Goal: Transaction & Acquisition: Purchase product/service

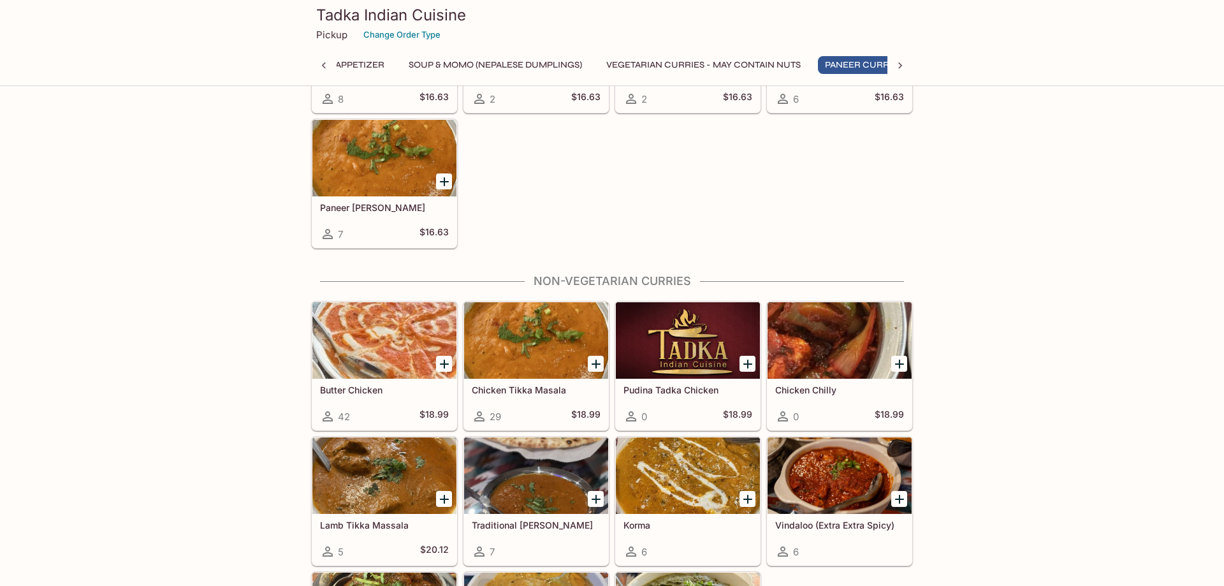
scroll to position [0, 41]
click at [404, 332] on div at bounding box center [384, 340] width 144 height 76
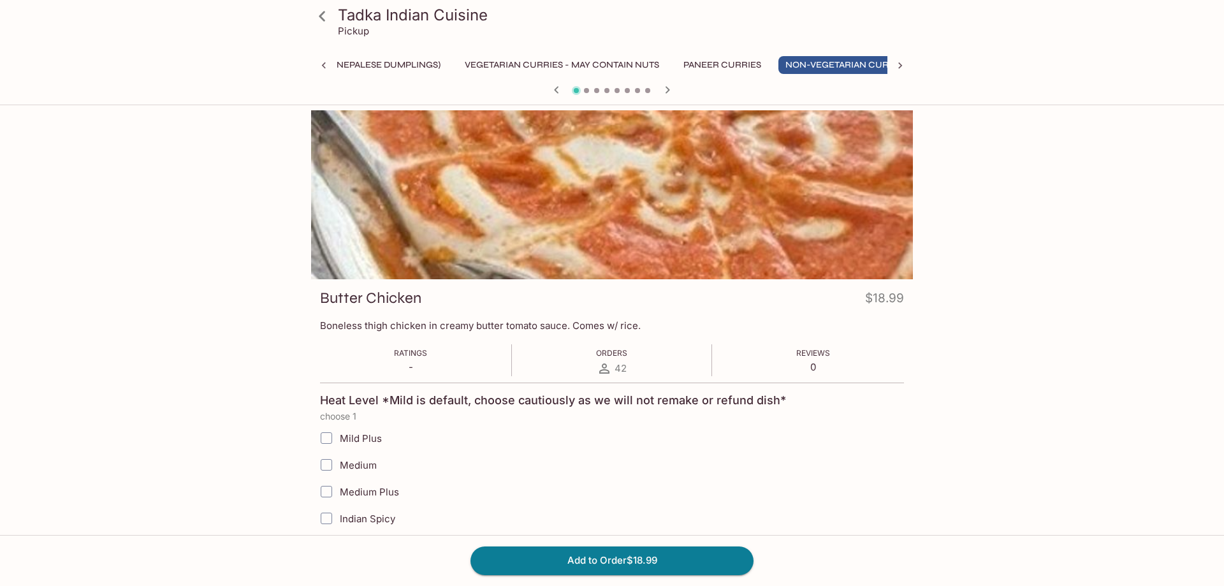
scroll to position [0, 188]
click at [322, 440] on input "Mild Plus" at bounding box center [326, 437] width 25 height 25
checkbox input "true"
click at [660, 560] on button "Add to Order $18.99" at bounding box center [611, 560] width 283 height 28
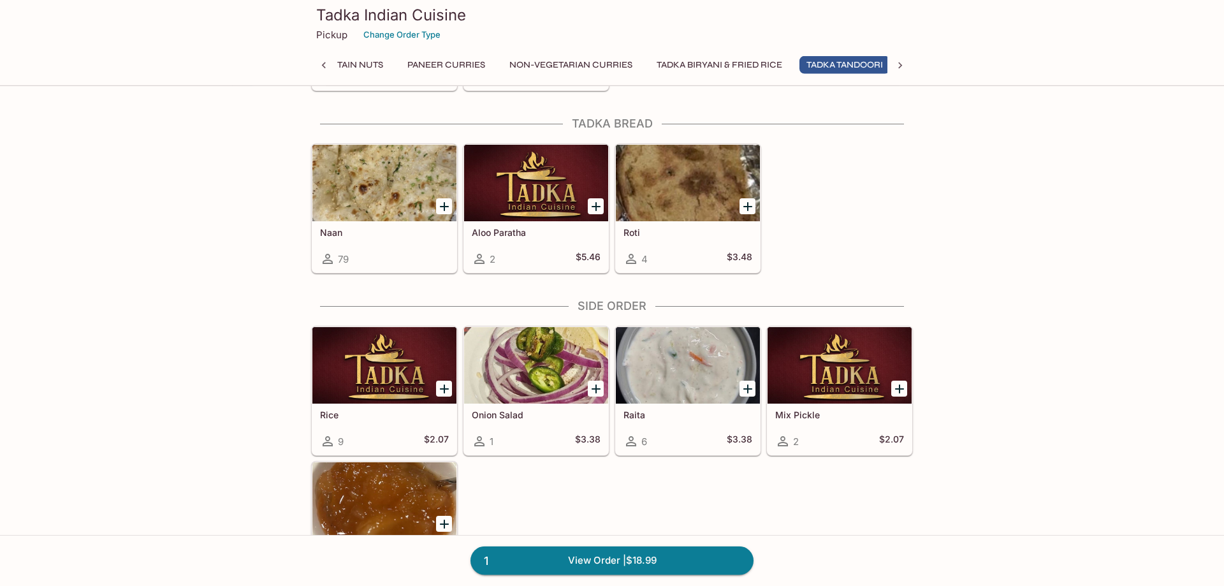
scroll to position [0, 443]
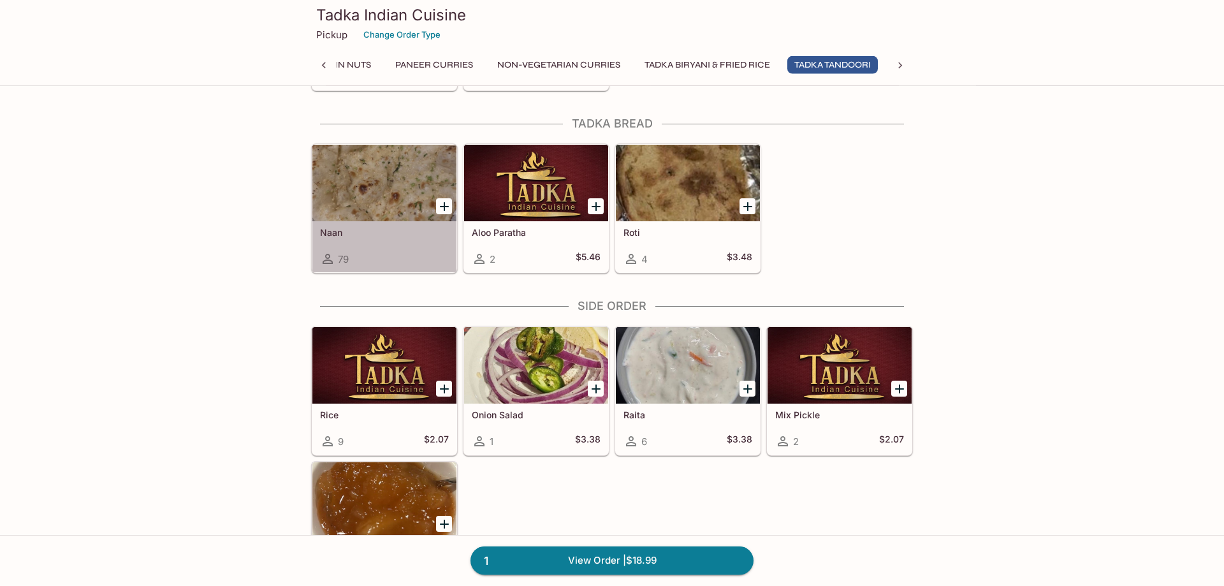
click at [379, 179] on div at bounding box center [384, 183] width 144 height 76
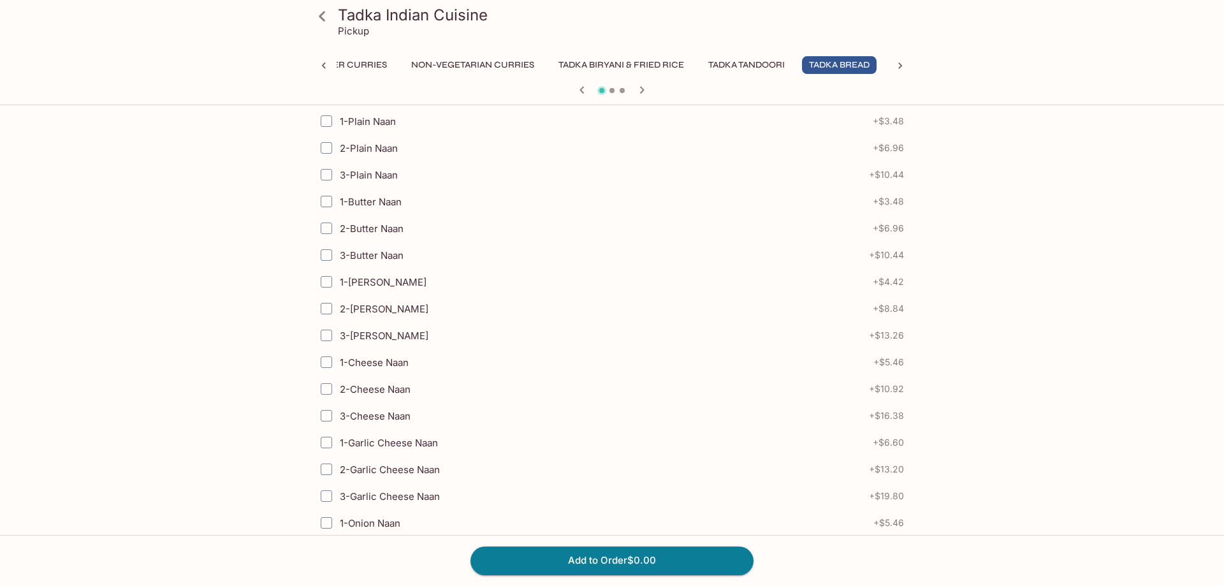
scroll to position [325, 0]
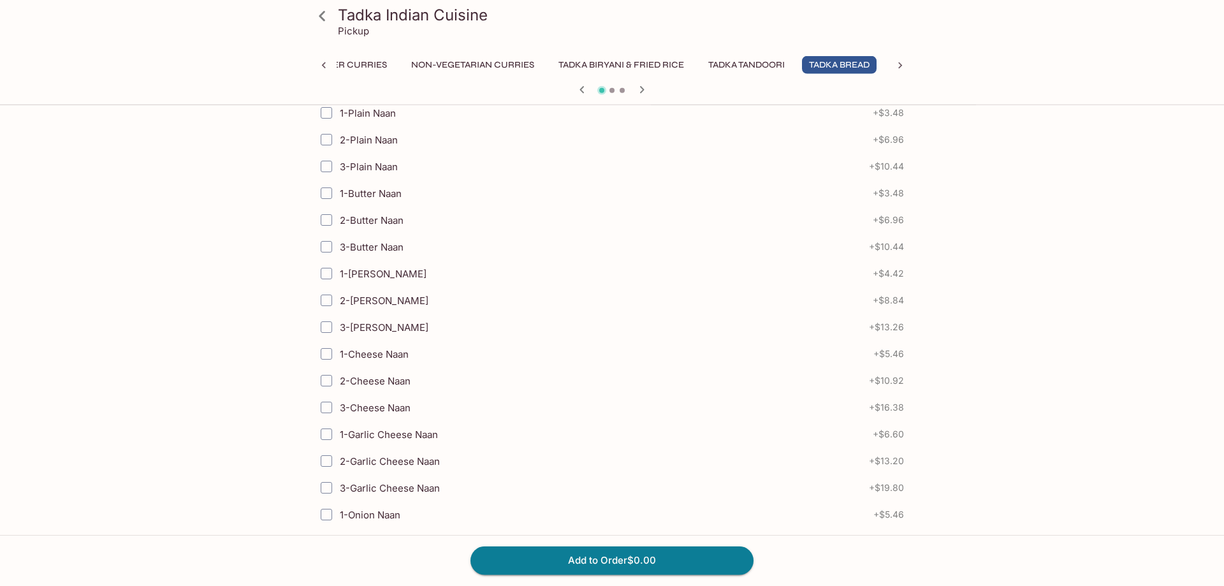
click at [328, 303] on input "2-[PERSON_NAME]" at bounding box center [326, 299] width 25 height 25
checkbox input "true"
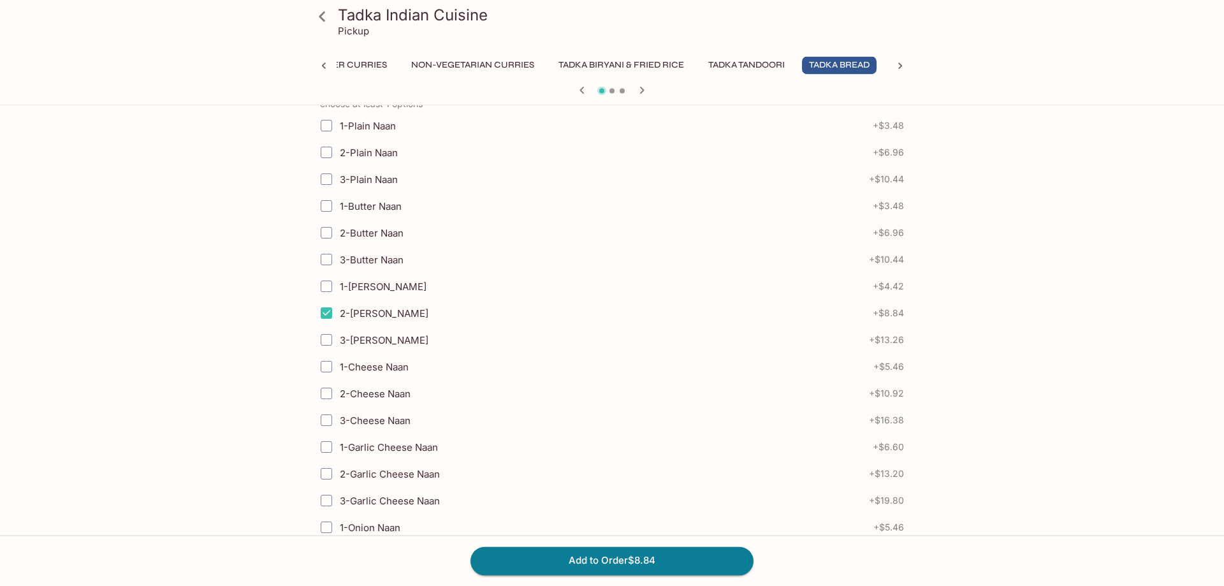
scroll to position [157, 0]
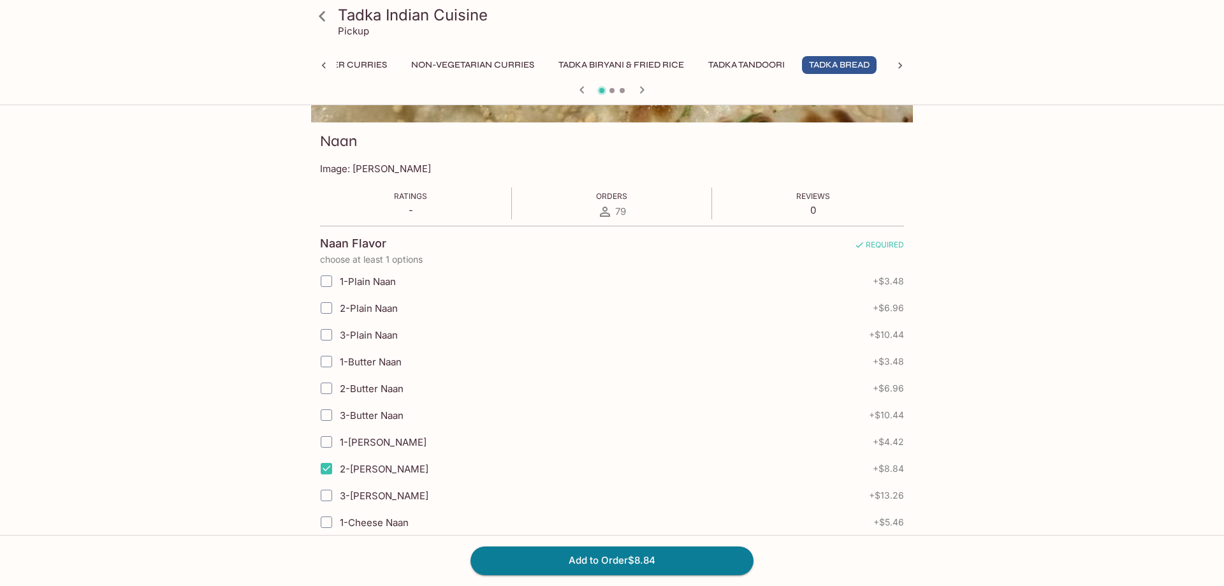
click at [329, 284] on input "1-Plain Naan" at bounding box center [326, 280] width 25 height 25
checkbox input "true"
click at [655, 556] on button "Add to Order $12.32" at bounding box center [611, 560] width 283 height 28
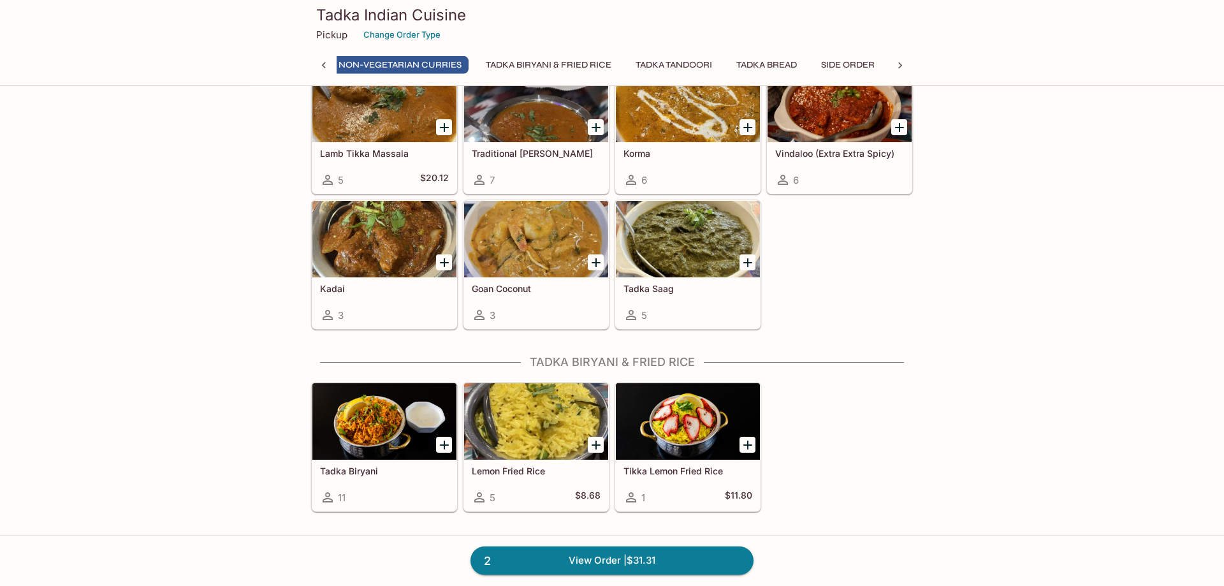
scroll to position [1543, 0]
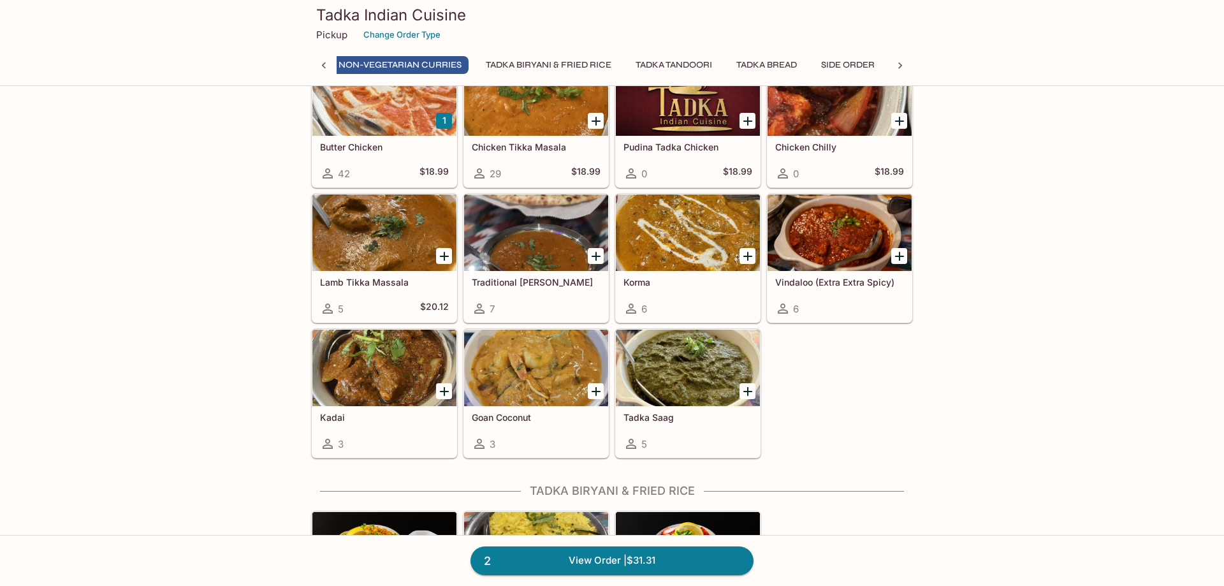
click at [531, 111] on div at bounding box center [536, 97] width 144 height 76
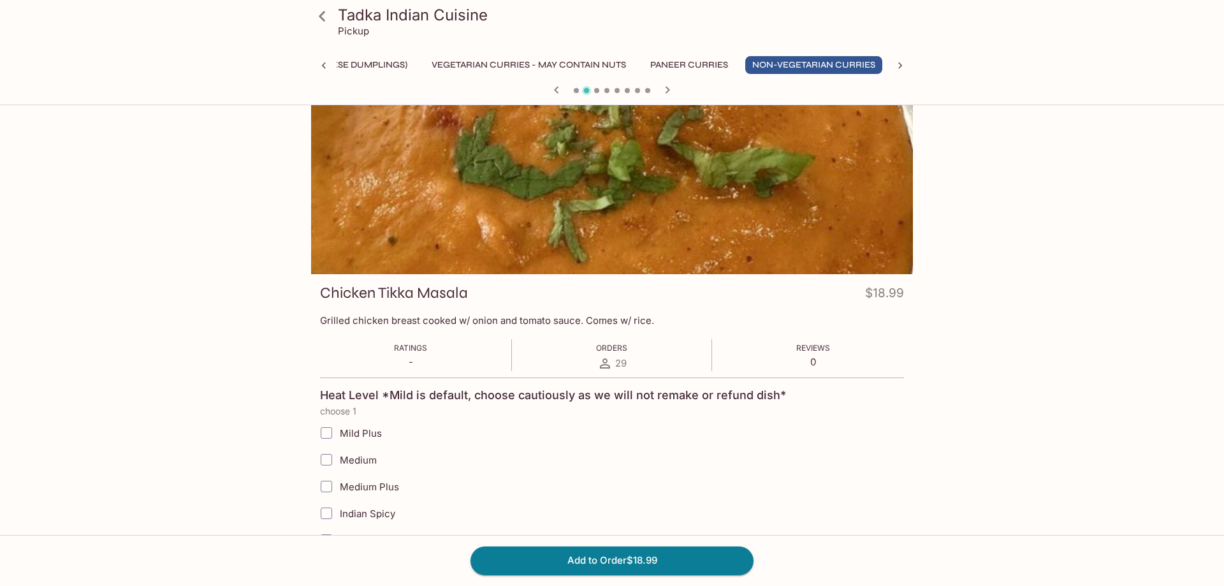
scroll to position [250, 0]
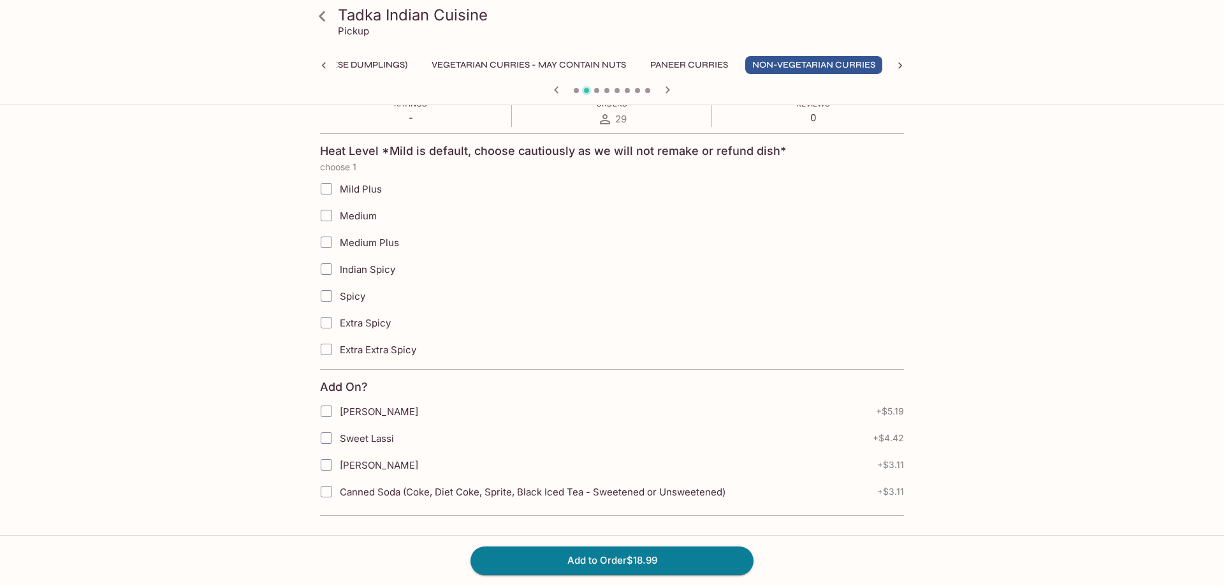
click at [321, 13] on icon at bounding box center [322, 16] width 22 height 22
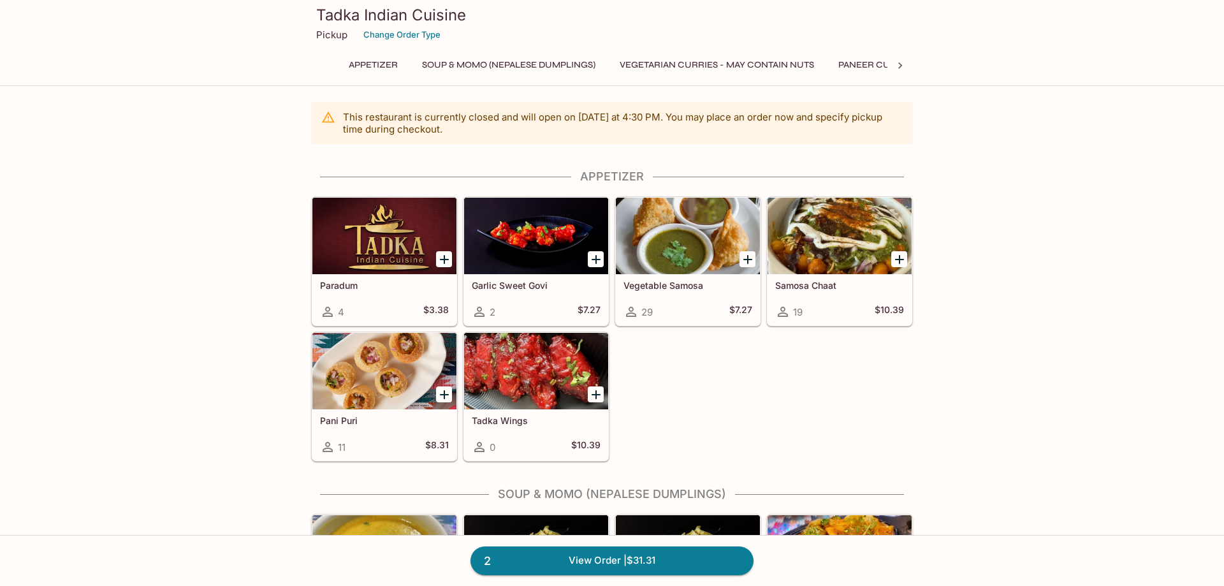
scroll to position [325, 0]
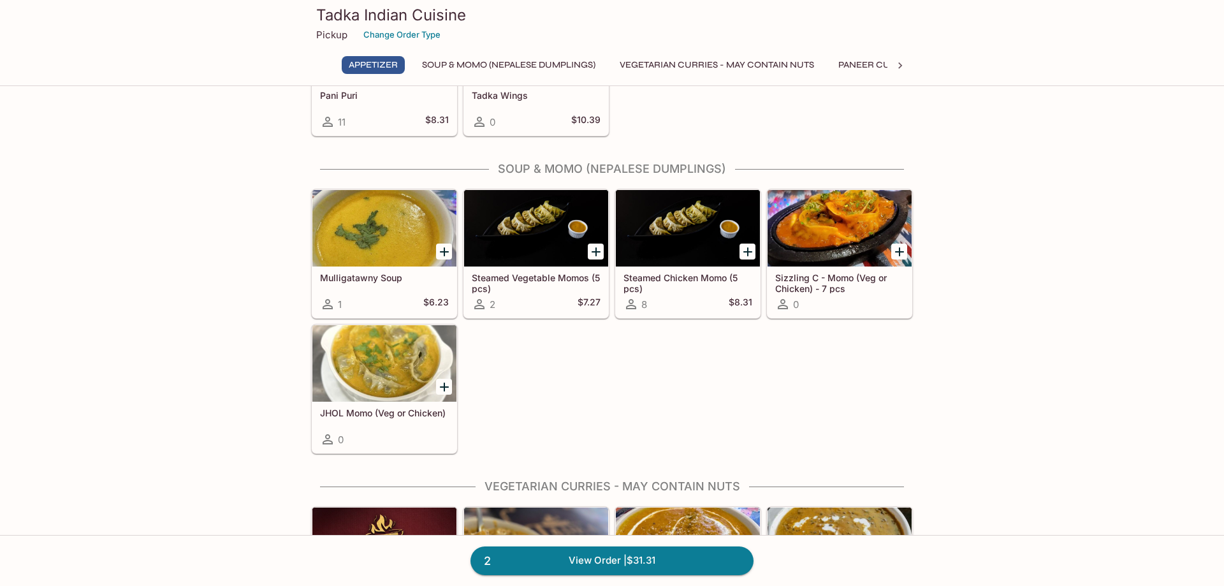
drag, startPoint x: 1017, startPoint y: 307, endPoint x: 1027, endPoint y: 298, distance: 13.1
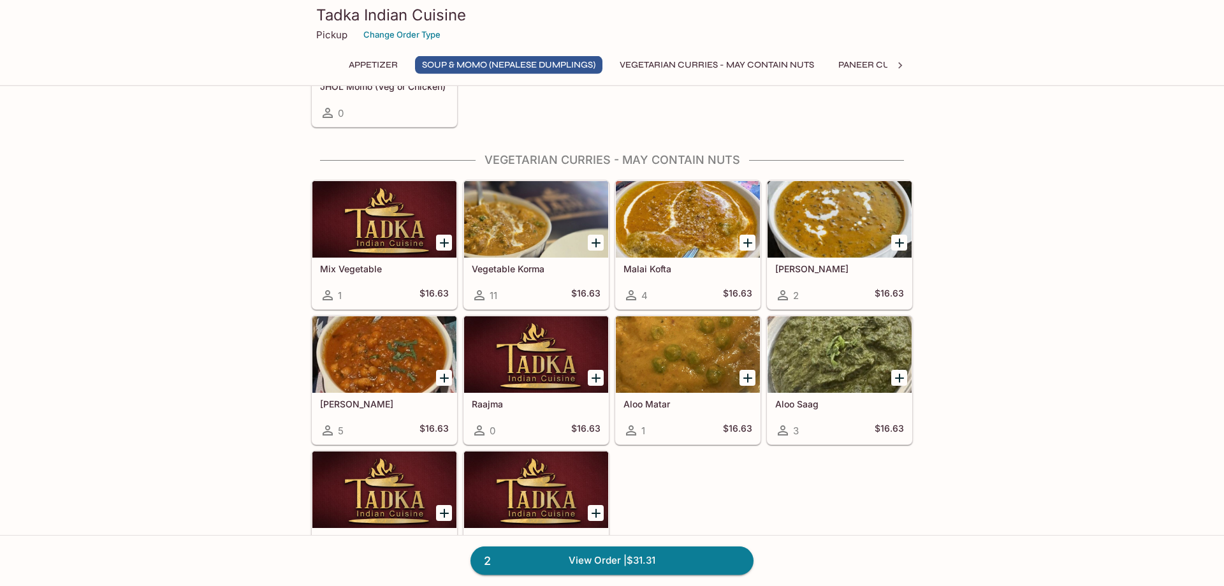
scroll to position [650, 0]
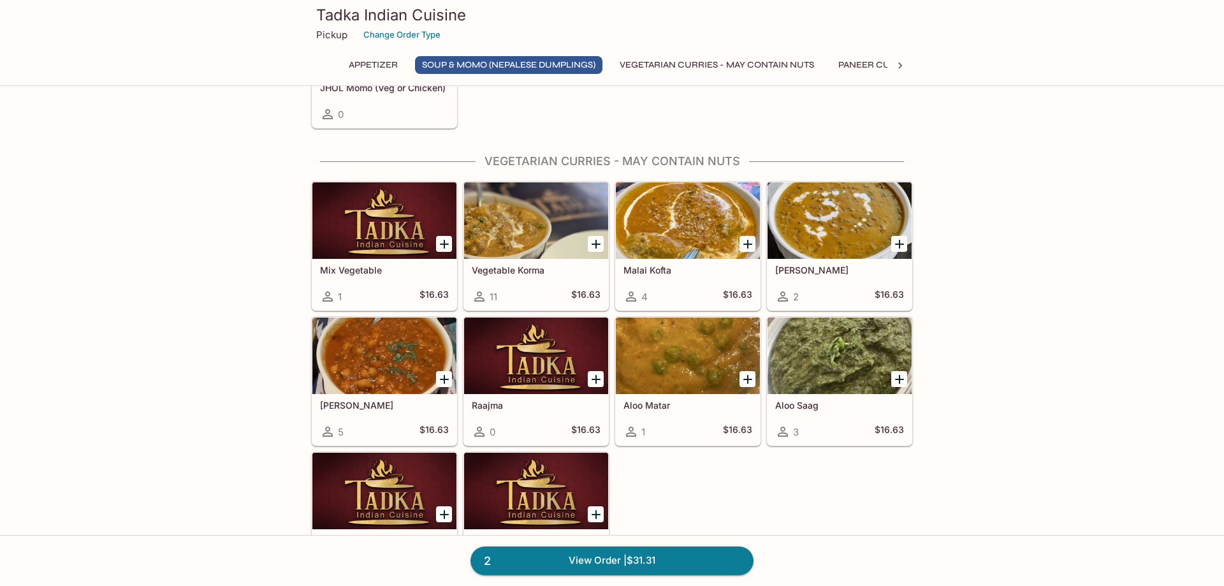
click at [534, 208] on div at bounding box center [536, 220] width 144 height 76
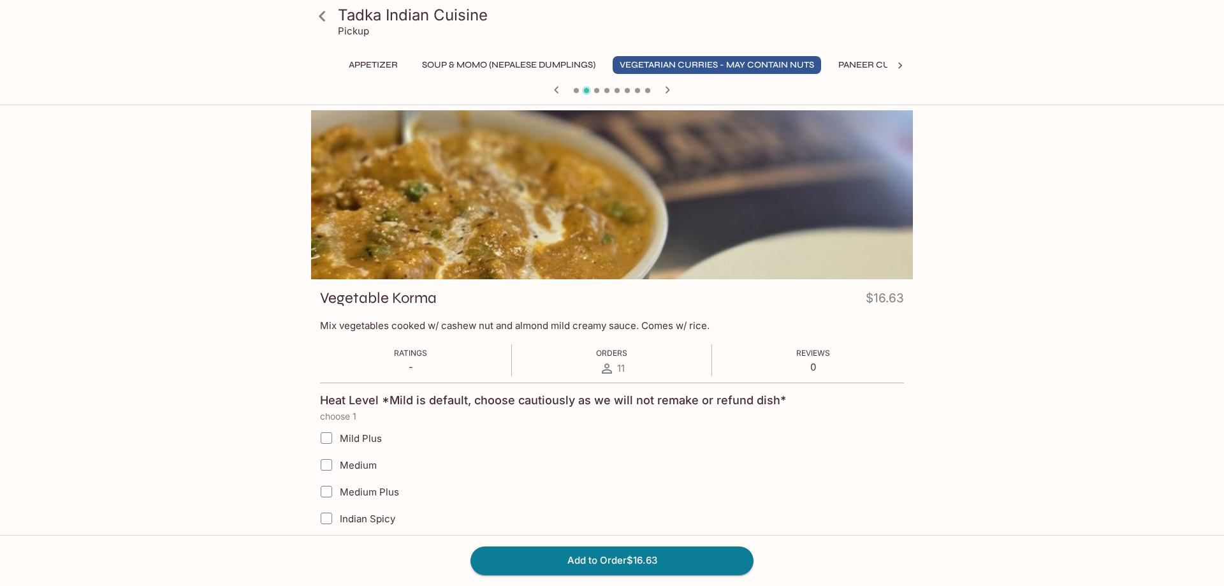
click at [329, 7] on icon at bounding box center [322, 16] width 22 height 22
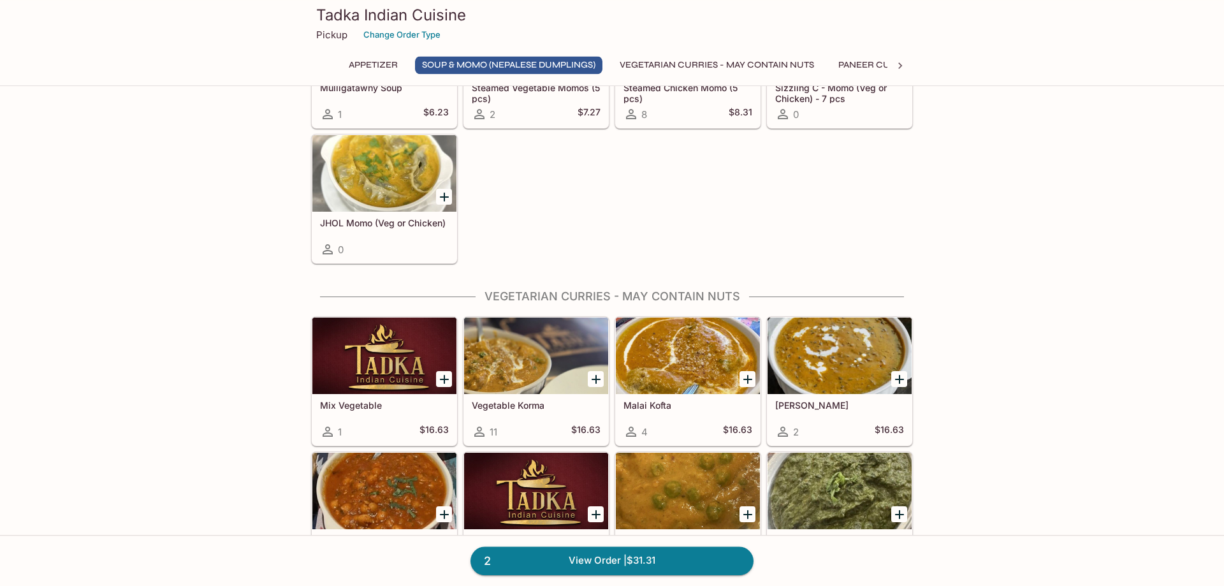
scroll to position [650, 0]
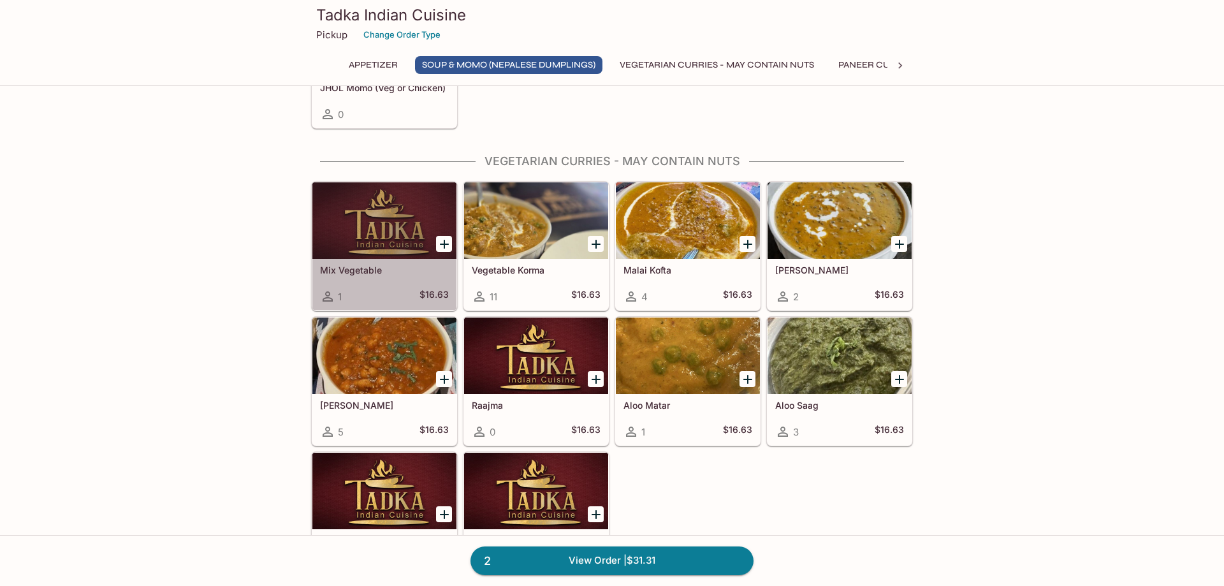
click at [384, 210] on div at bounding box center [384, 220] width 144 height 76
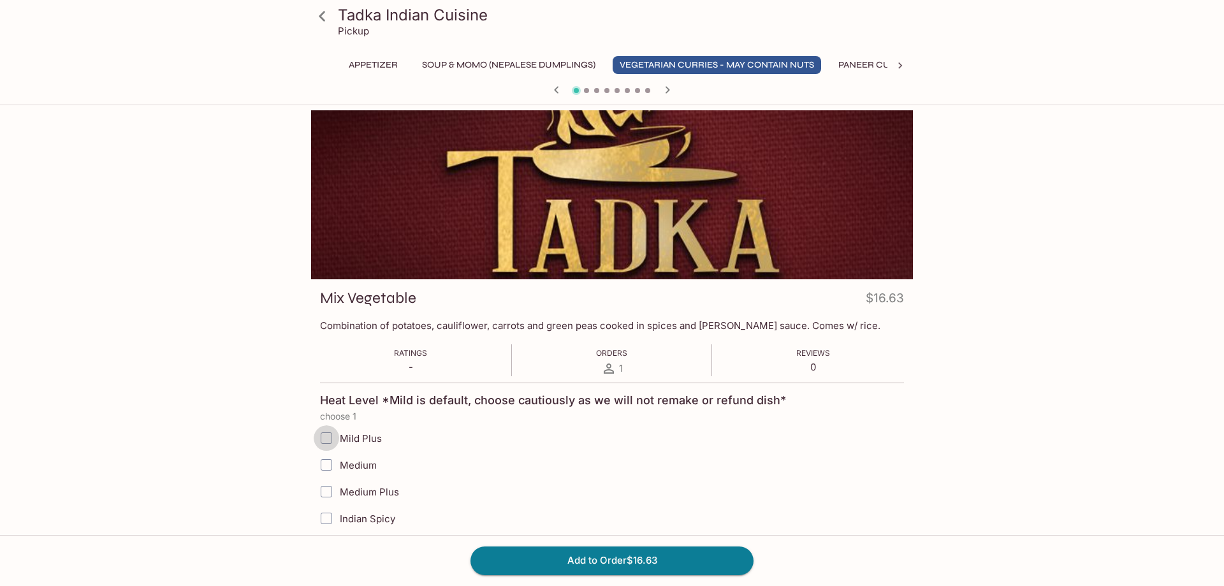
click at [330, 435] on input "Mild Plus" at bounding box center [326, 437] width 25 height 25
click at [325, 438] on input "Mild Plus" at bounding box center [326, 437] width 25 height 25
click at [321, 439] on input "Mild Plus" at bounding box center [326, 437] width 25 height 25
checkbox input "false"
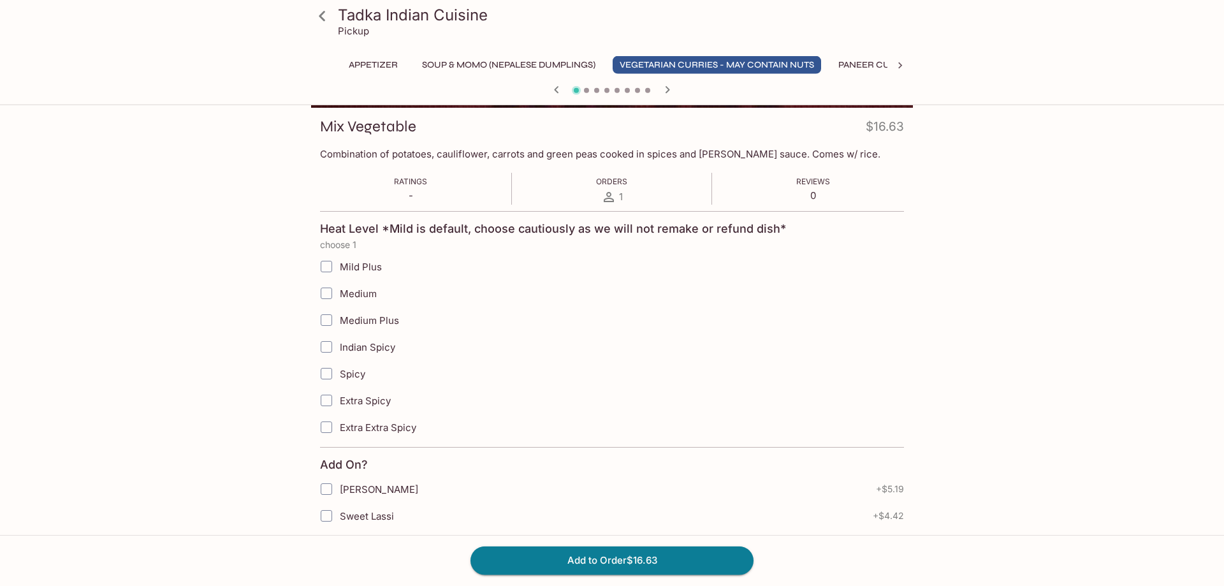
scroll to position [250, 0]
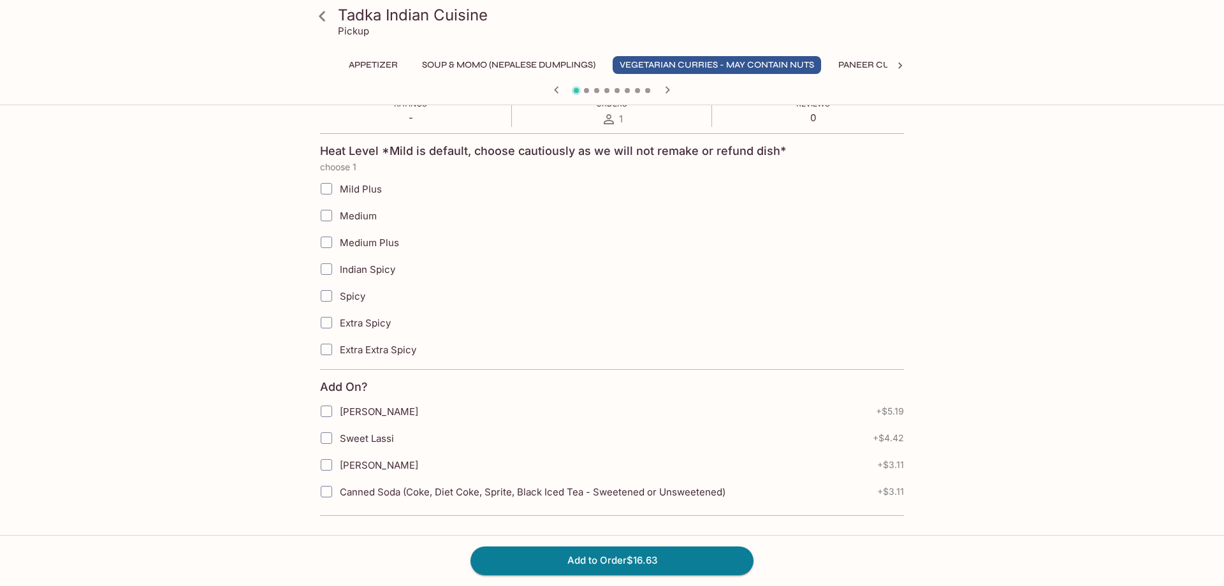
click at [325, 210] on input "Medium" at bounding box center [326, 215] width 25 height 25
click at [325, 227] on input "Medium" at bounding box center [326, 215] width 25 height 25
click at [328, 245] on input "Medium Plus" at bounding box center [326, 241] width 25 height 25
click at [321, 258] on input "Indian Spicy" at bounding box center [326, 268] width 25 height 25
checkbox input "true"
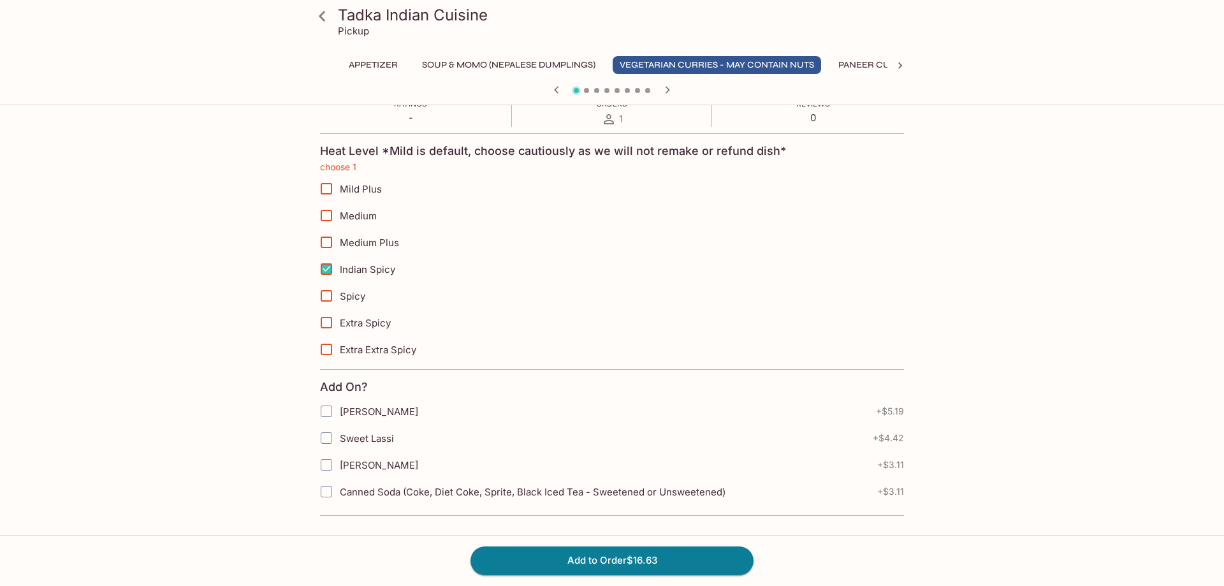
click at [326, 294] on input "Spicy" at bounding box center [326, 295] width 25 height 25
checkbox input "true"
click at [326, 273] on input "Indian Spicy" at bounding box center [326, 268] width 25 height 25
checkbox input "false"
click at [330, 297] on input "Spicy" at bounding box center [326, 295] width 25 height 25
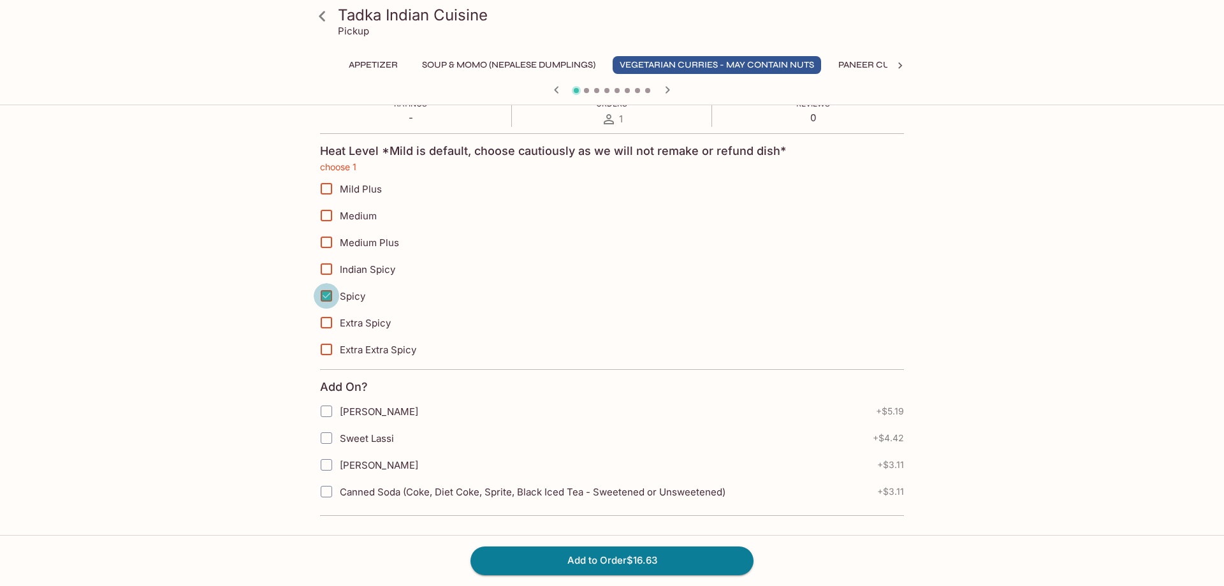
click at [324, 301] on input "Spicy" at bounding box center [326, 295] width 25 height 25
click at [324, 292] on input "Spicy" at bounding box center [326, 295] width 25 height 25
checkbox input "true"
click at [323, 194] on input "Mild Plus" at bounding box center [326, 188] width 25 height 25
checkbox input "true"
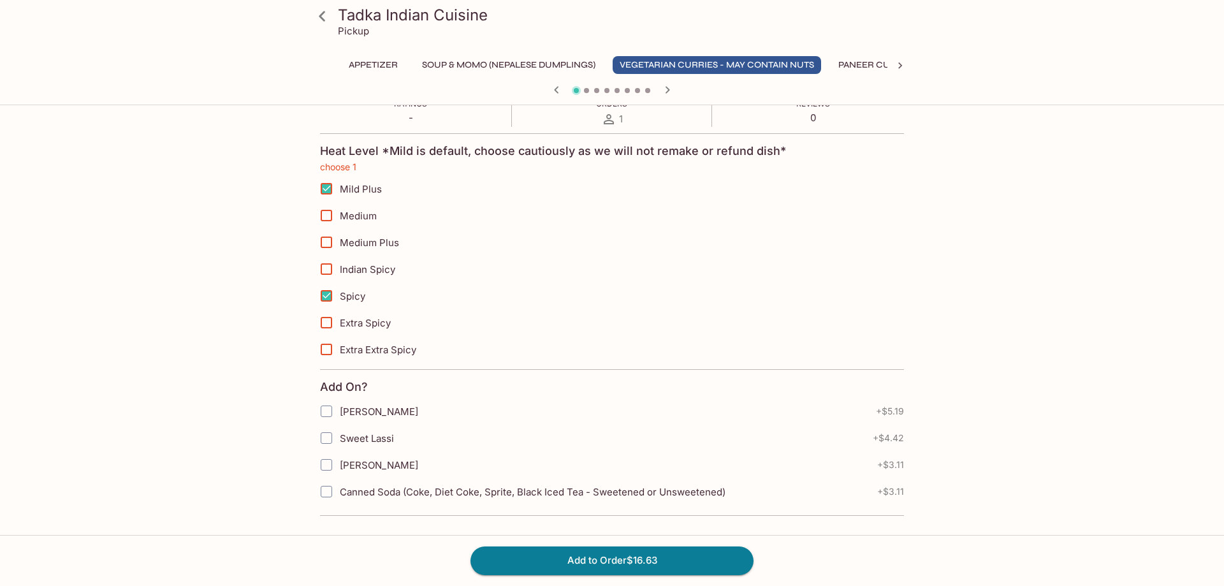
click at [326, 297] on input "Spicy" at bounding box center [326, 295] width 25 height 25
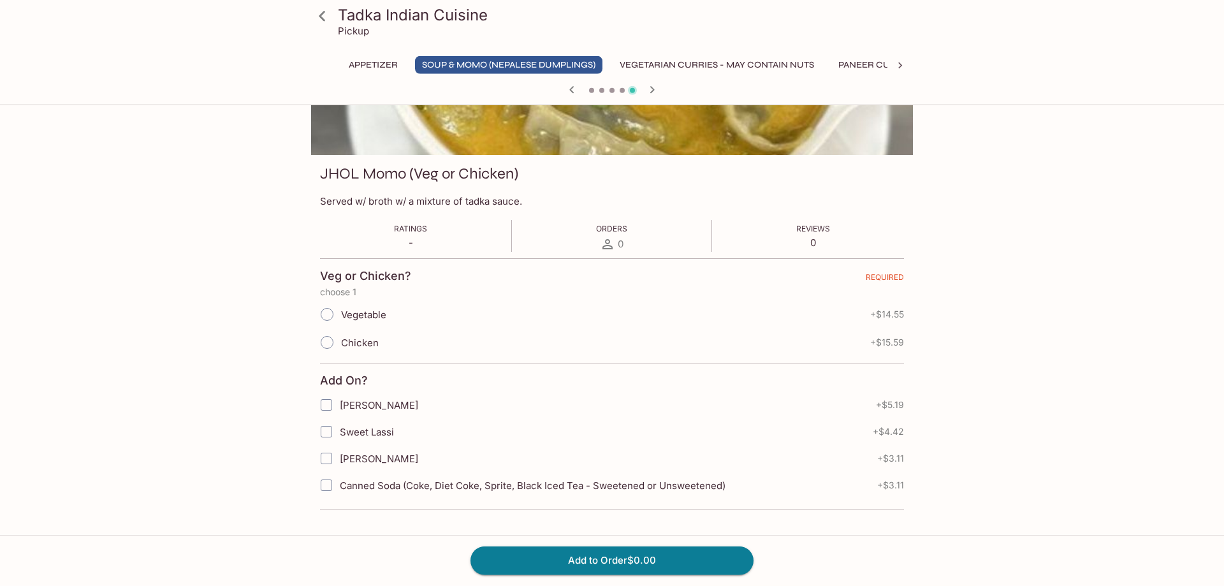
scroll to position [0, 0]
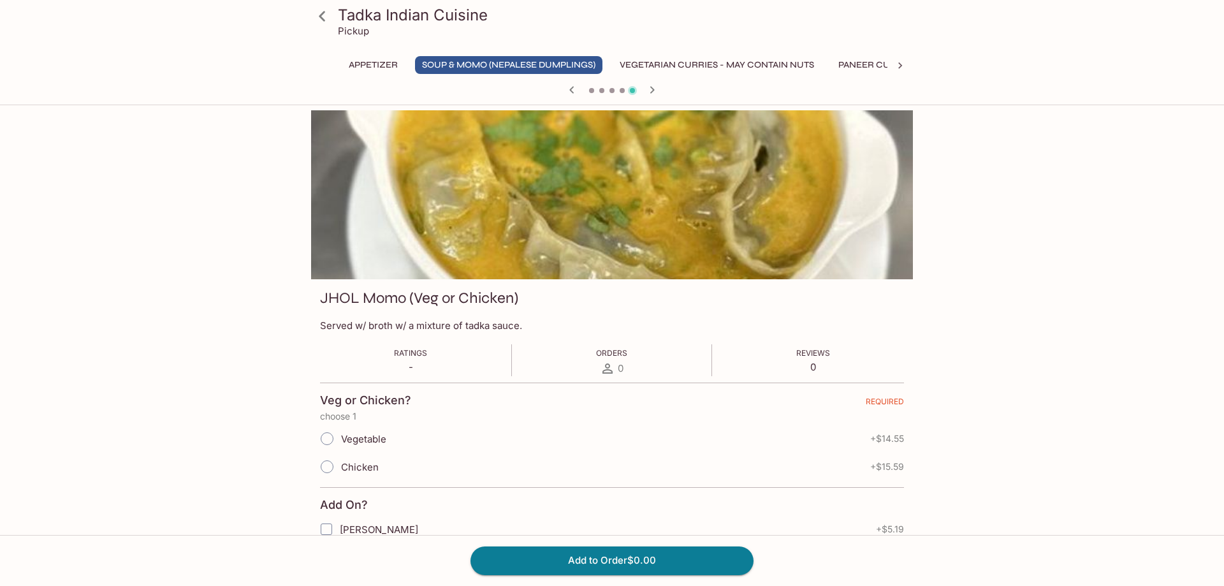
click at [660, 87] on button "button" at bounding box center [652, 90] width 17 height 17
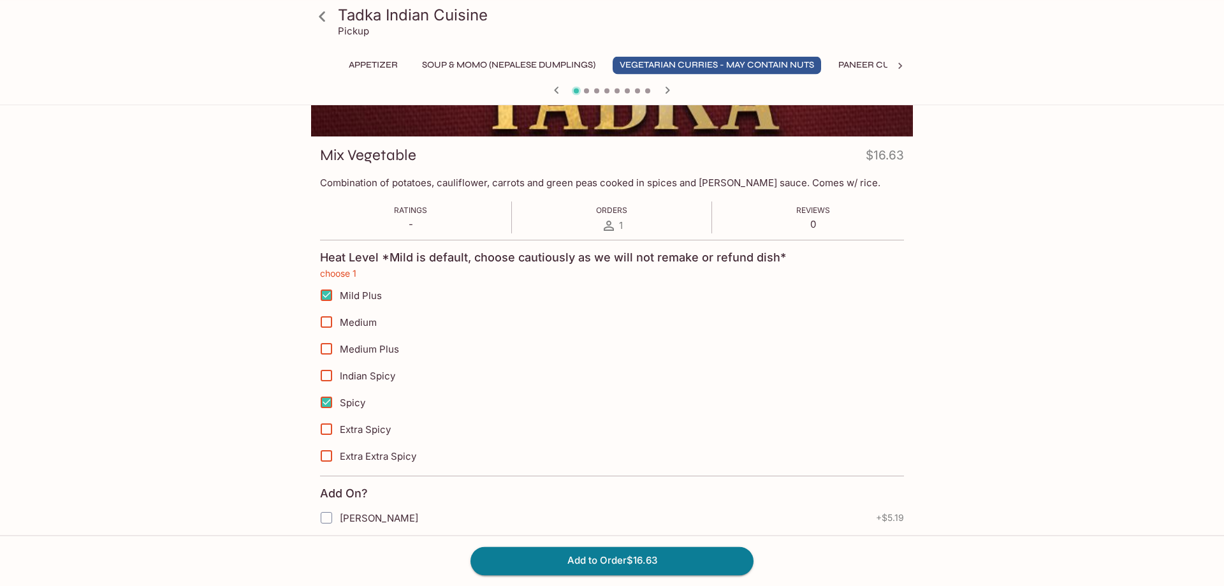
scroll to position [250, 0]
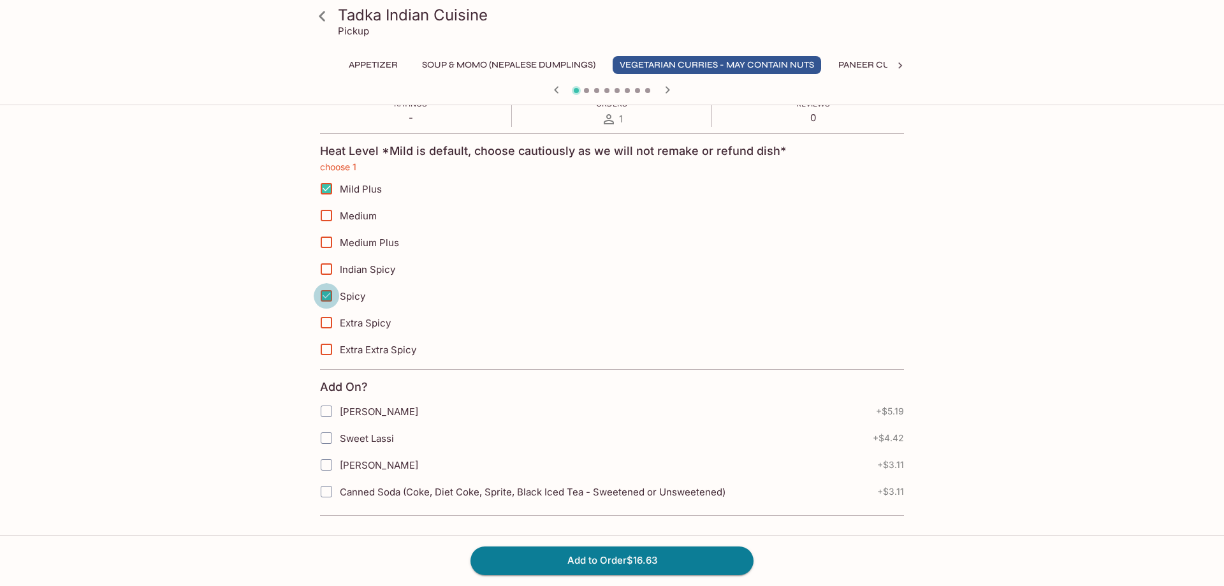
click at [333, 296] on input "Spicy" at bounding box center [326, 295] width 25 height 25
checkbox input "false"
click at [618, 561] on button "Add to Order $16.63" at bounding box center [611, 560] width 283 height 28
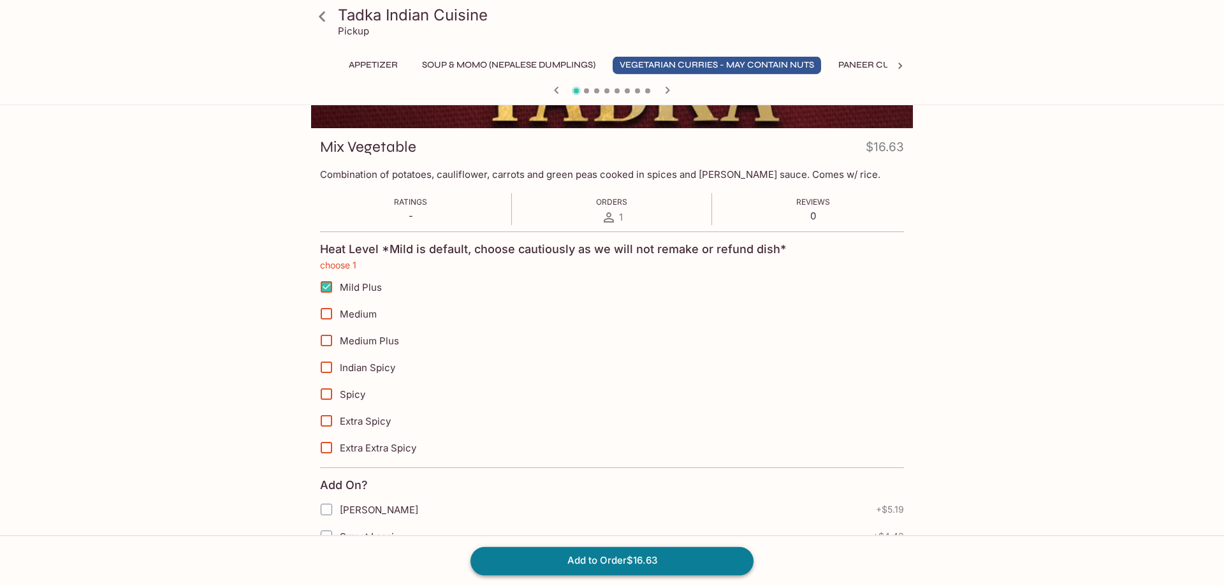
scroll to position [150, 0]
click at [318, 13] on icon at bounding box center [322, 16] width 22 height 22
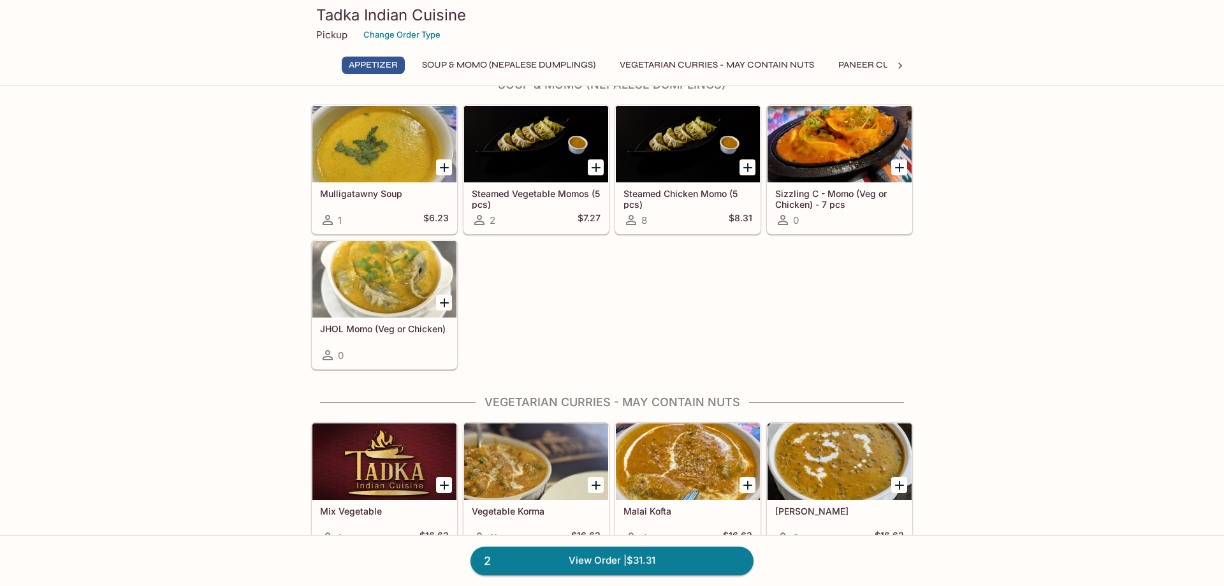
scroll to position [650, 0]
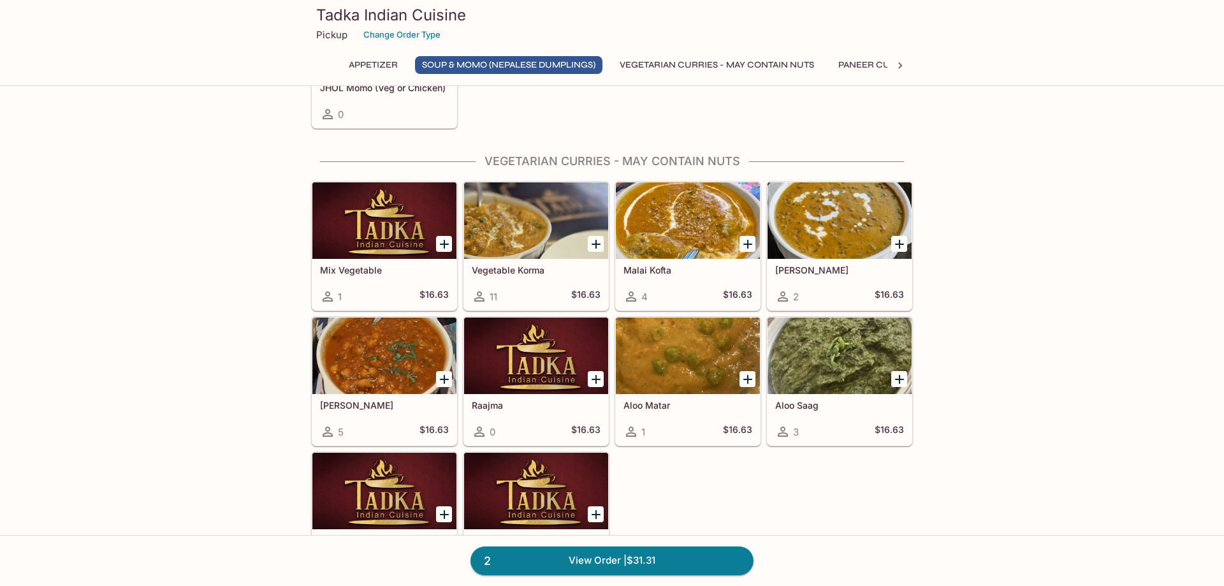
click at [653, 216] on div at bounding box center [688, 220] width 144 height 76
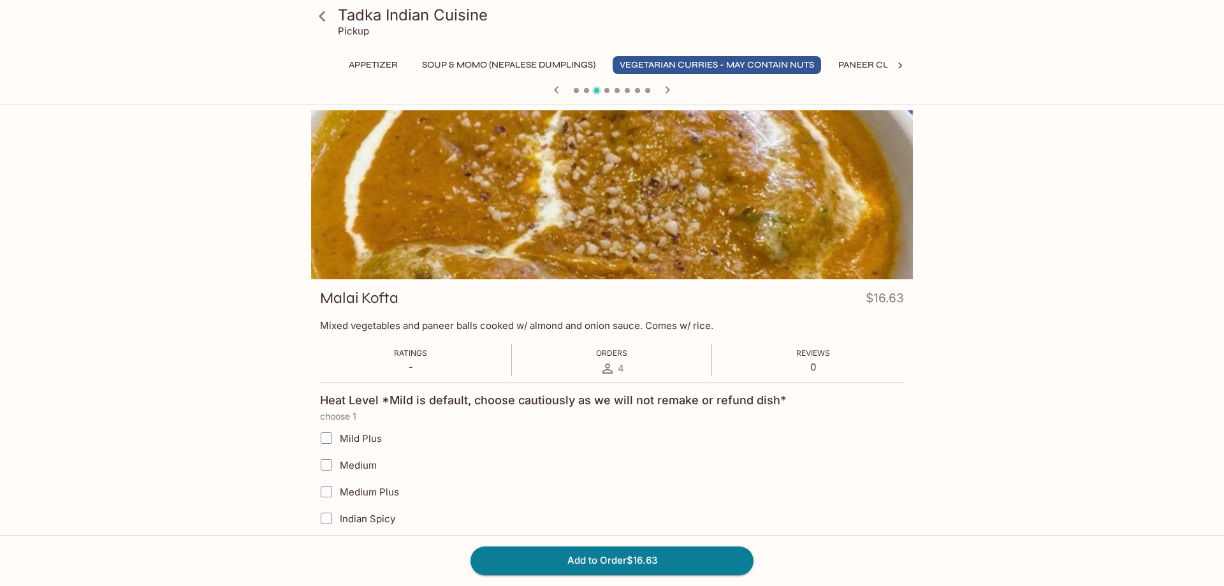
click at [324, 13] on icon at bounding box center [322, 16] width 6 height 10
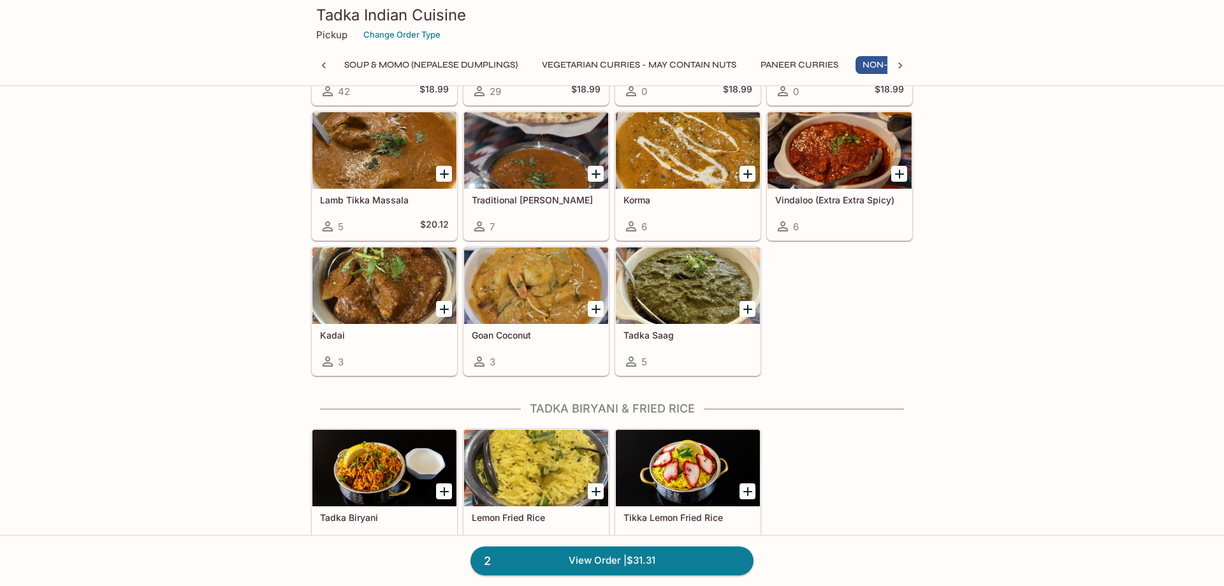
scroll to position [0, 188]
click at [552, 135] on div at bounding box center [536, 150] width 144 height 76
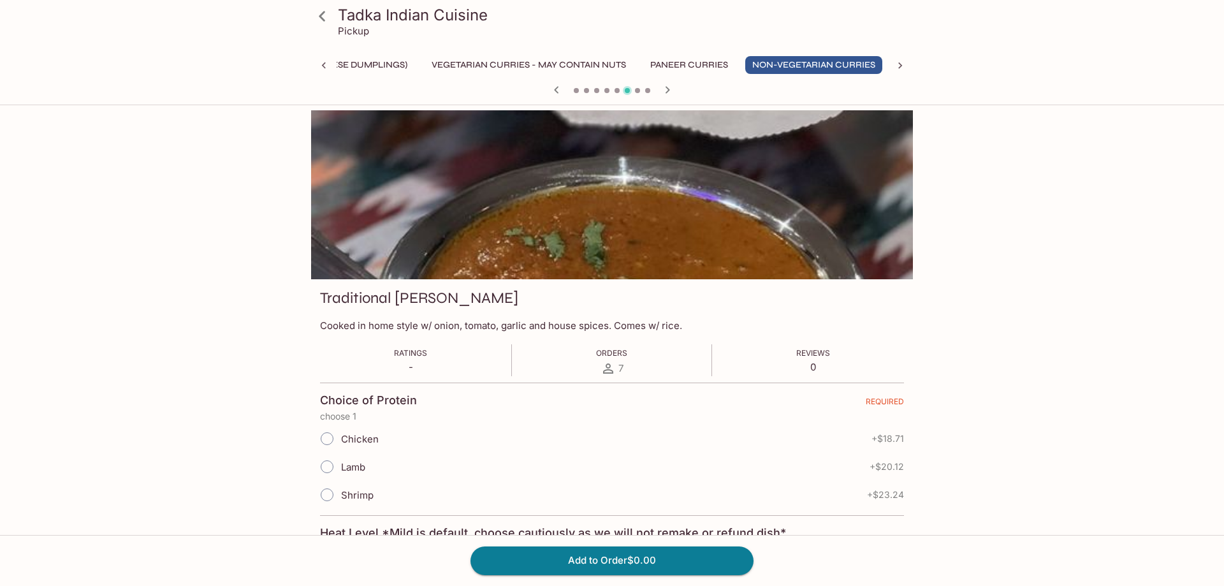
click at [319, 24] on icon at bounding box center [322, 16] width 22 height 22
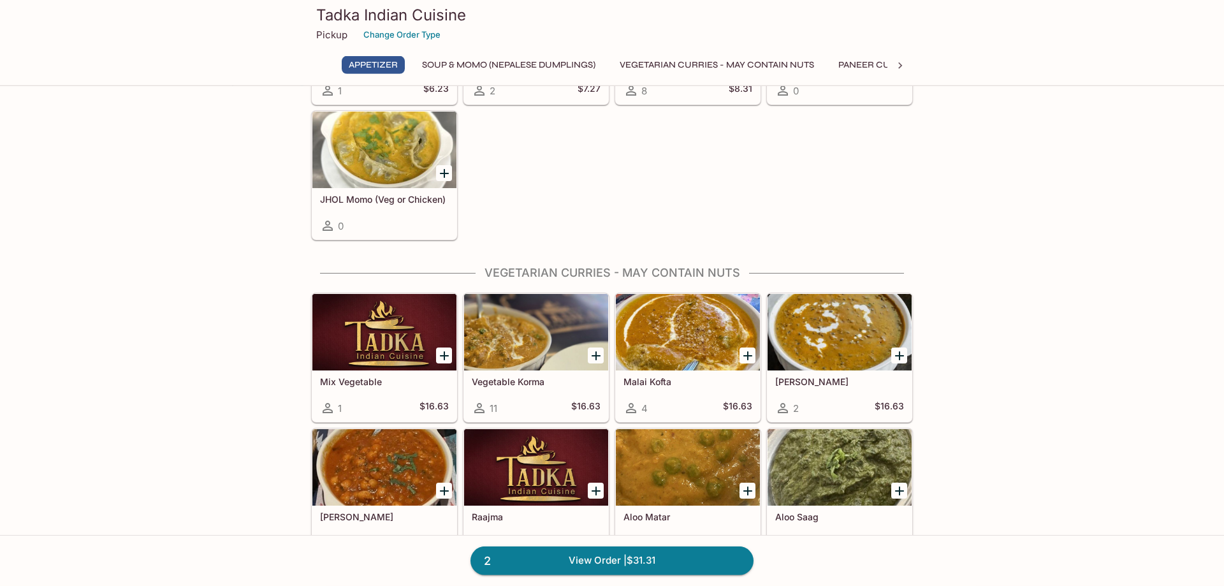
scroll to position [650, 0]
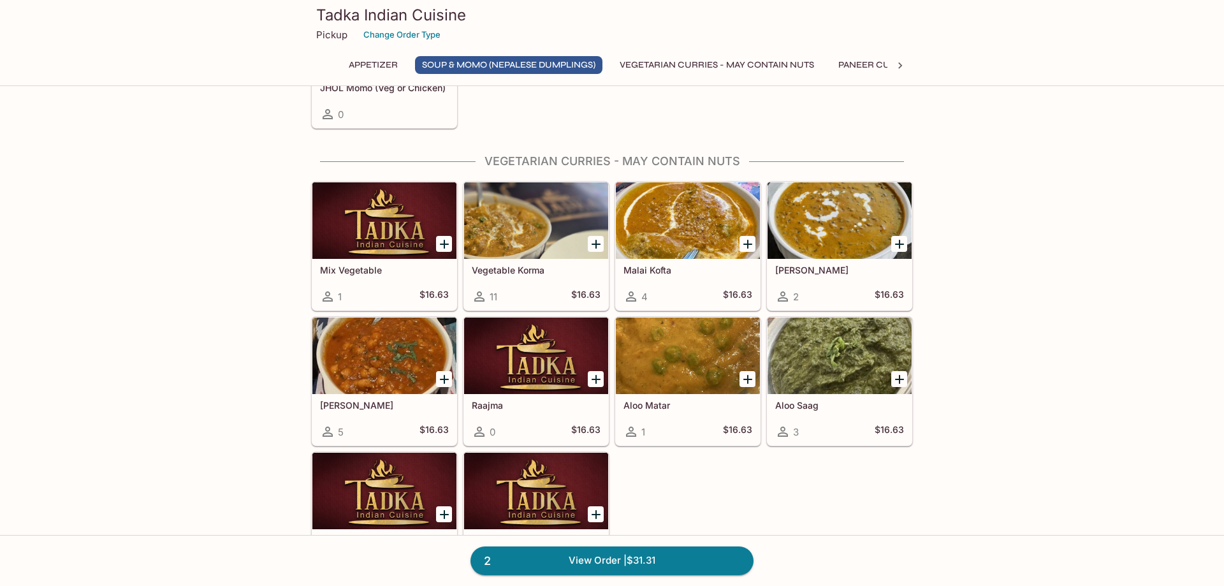
click at [695, 350] on div at bounding box center [688, 355] width 144 height 76
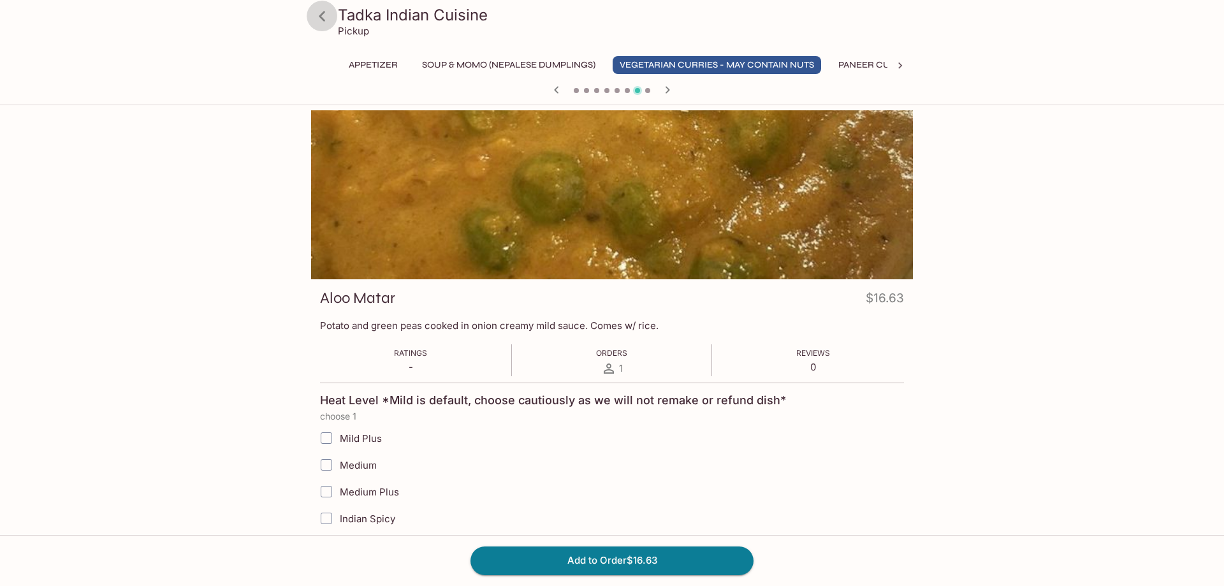
click at [321, 15] on icon at bounding box center [322, 16] width 6 height 10
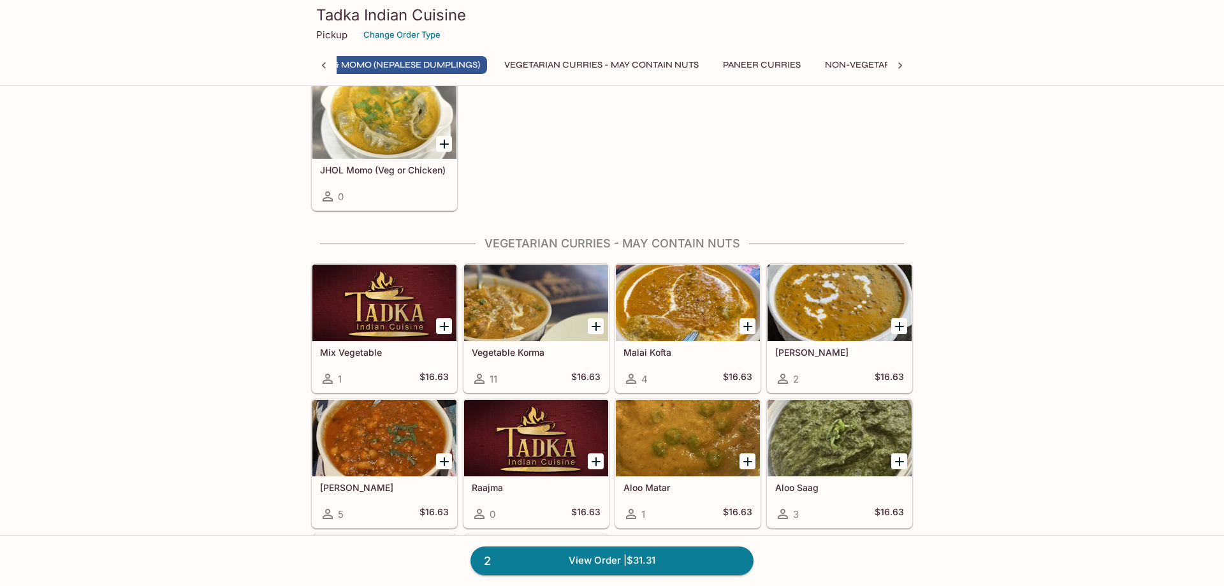
scroll to position [0, 79]
click at [398, 423] on div at bounding box center [384, 438] width 144 height 76
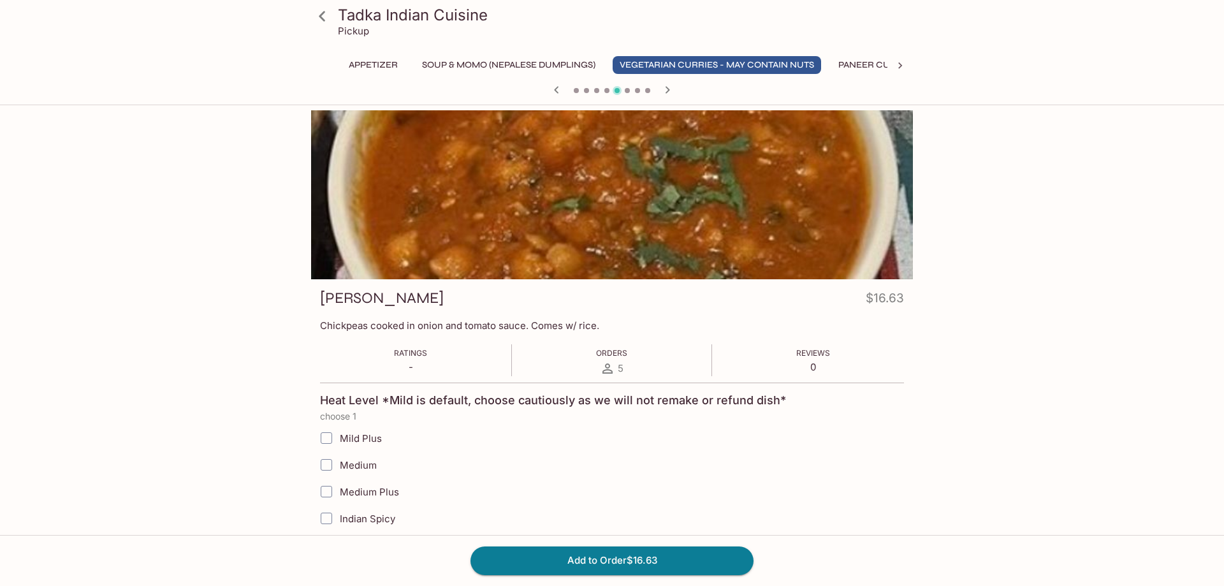
click at [325, 15] on icon at bounding box center [322, 16] width 22 height 22
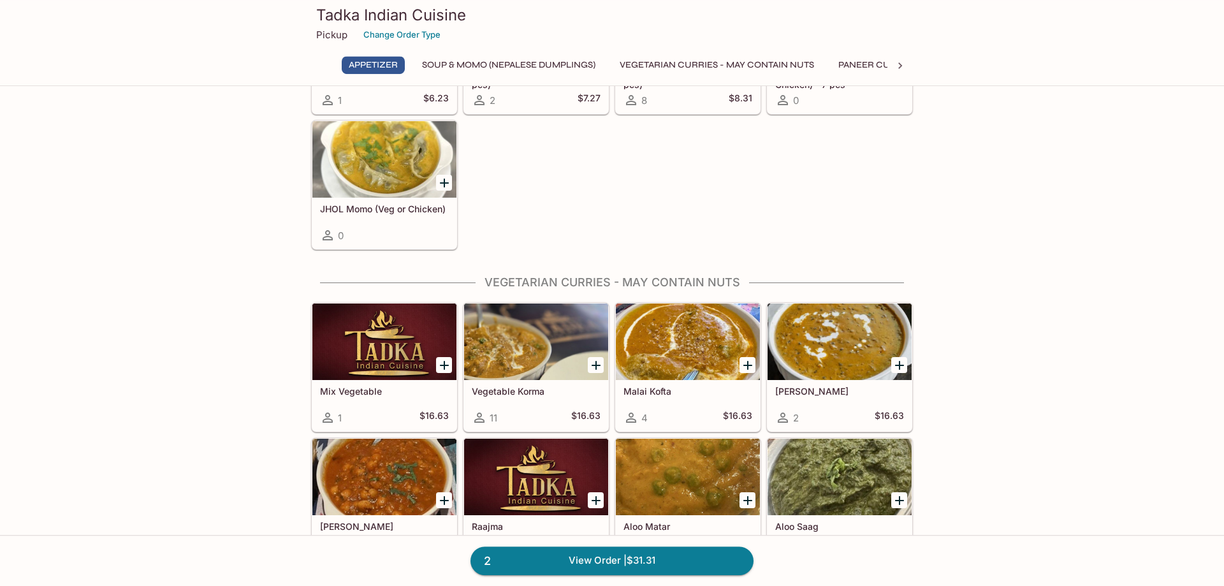
scroll to position [650, 0]
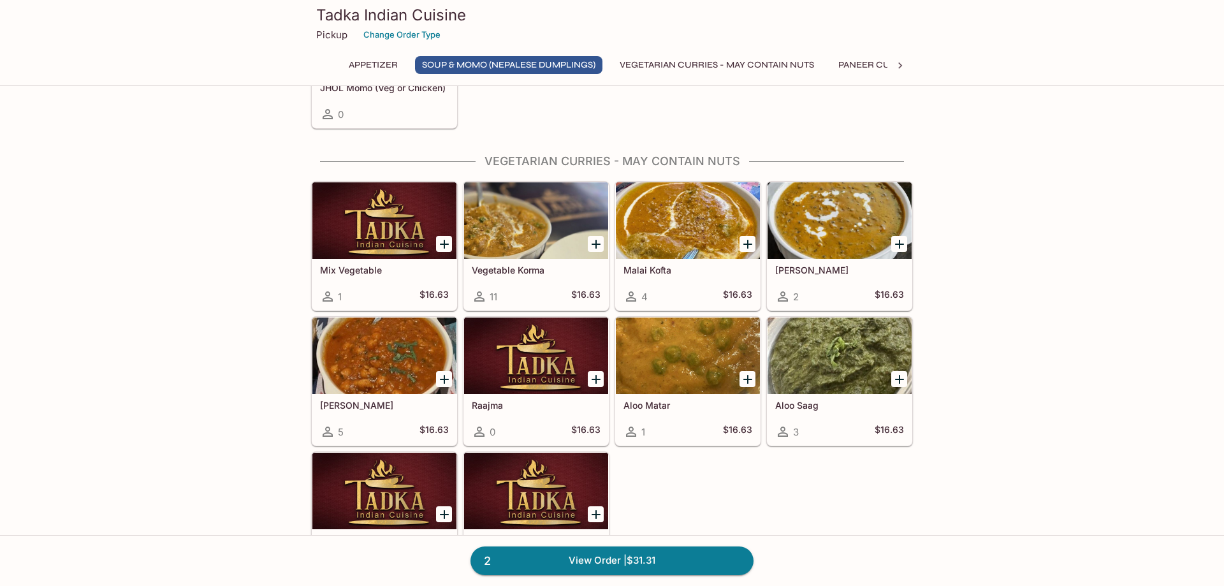
click at [369, 208] on div at bounding box center [384, 220] width 144 height 76
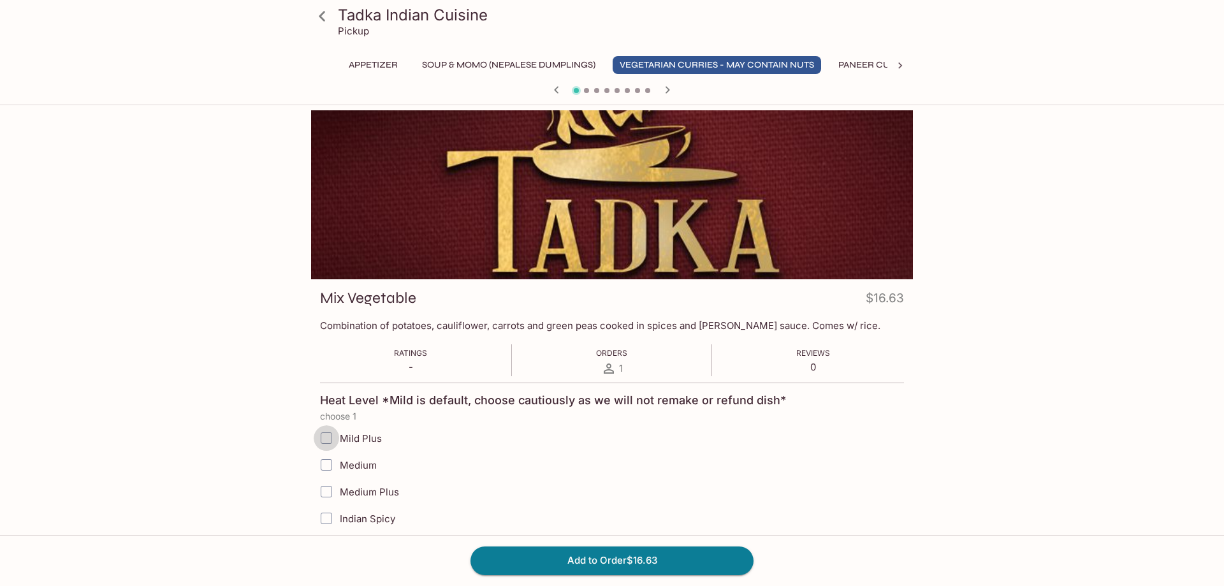
click at [328, 435] on input "Mild Plus" at bounding box center [326, 437] width 25 height 25
checkbox input "true"
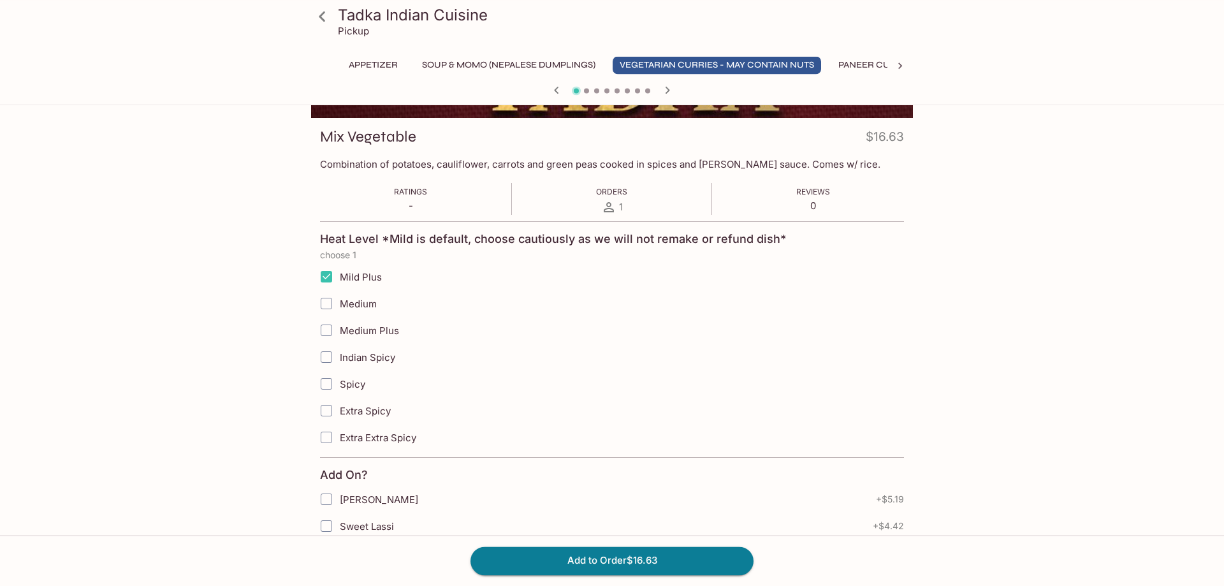
scroll to position [250, 0]
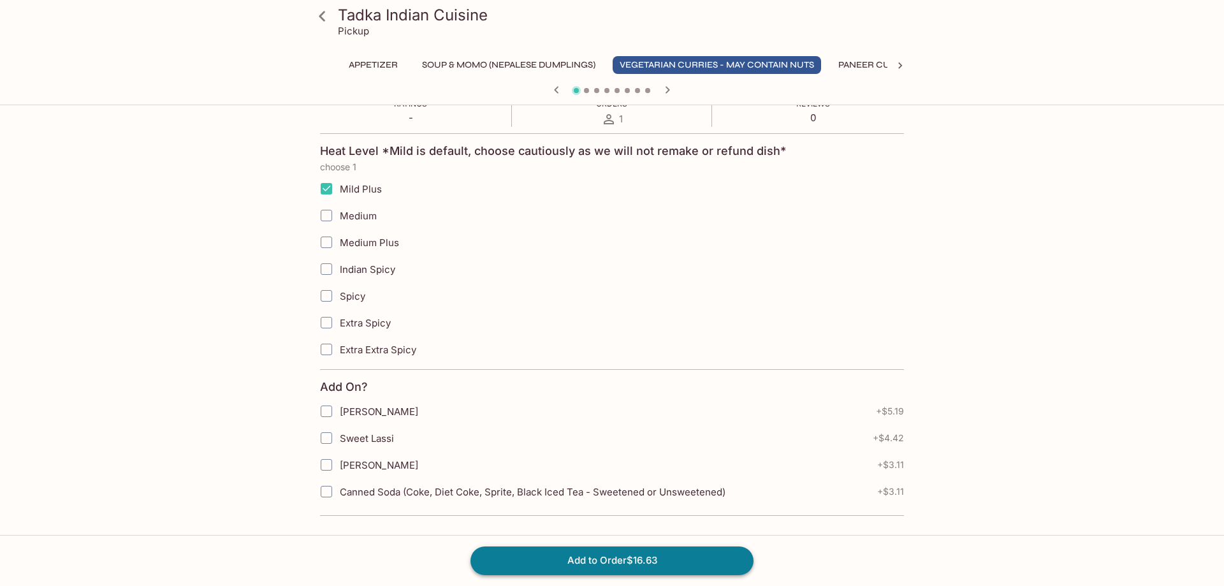
click at [586, 562] on button "Add to Order $16.63" at bounding box center [611, 560] width 283 height 28
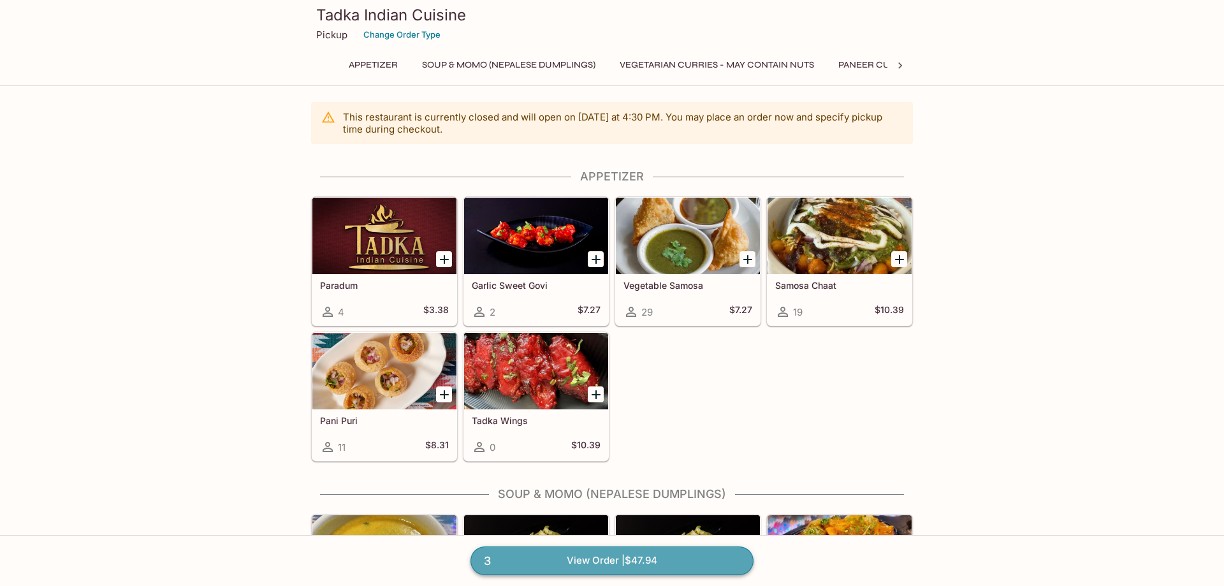
click at [679, 557] on link "3 View Order | $47.94" at bounding box center [611, 560] width 283 height 28
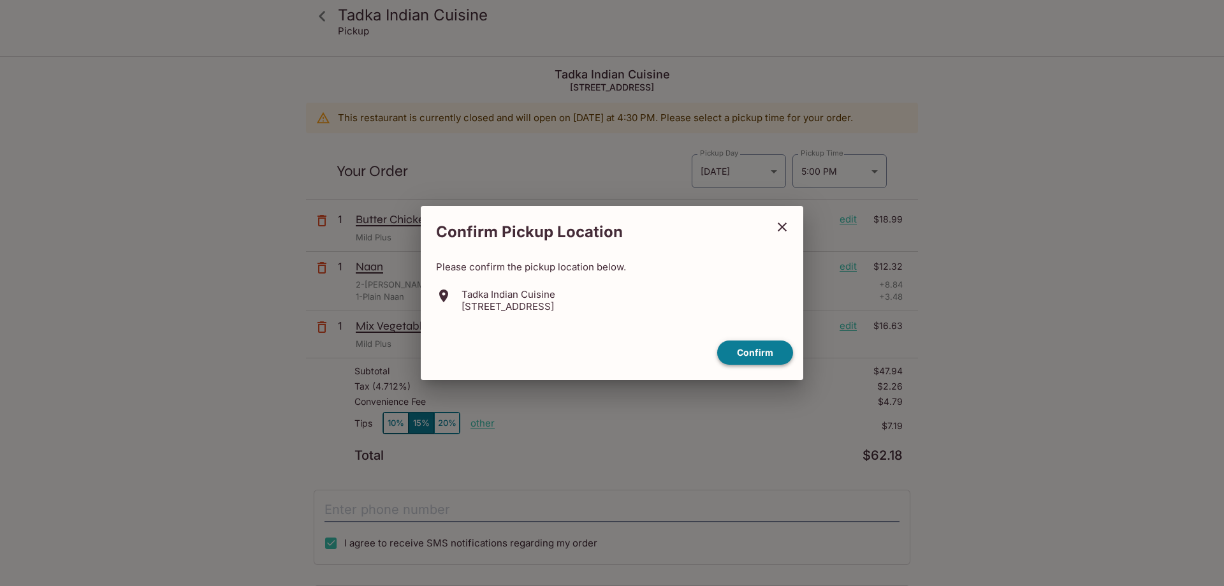
click at [773, 352] on button "Confirm" at bounding box center [755, 352] width 76 height 25
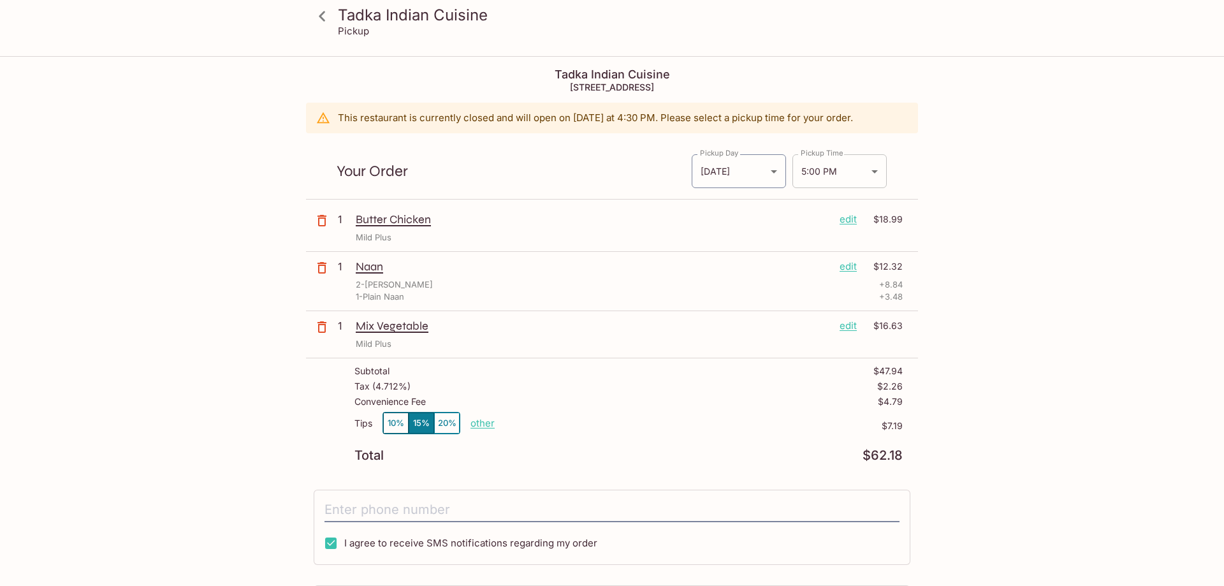
click at [848, 168] on body "Tadka Indian Cuisine Pickup Tadka Indian Cuisine [STREET_ADDRESS] This restaura…" at bounding box center [612, 350] width 1224 height 586
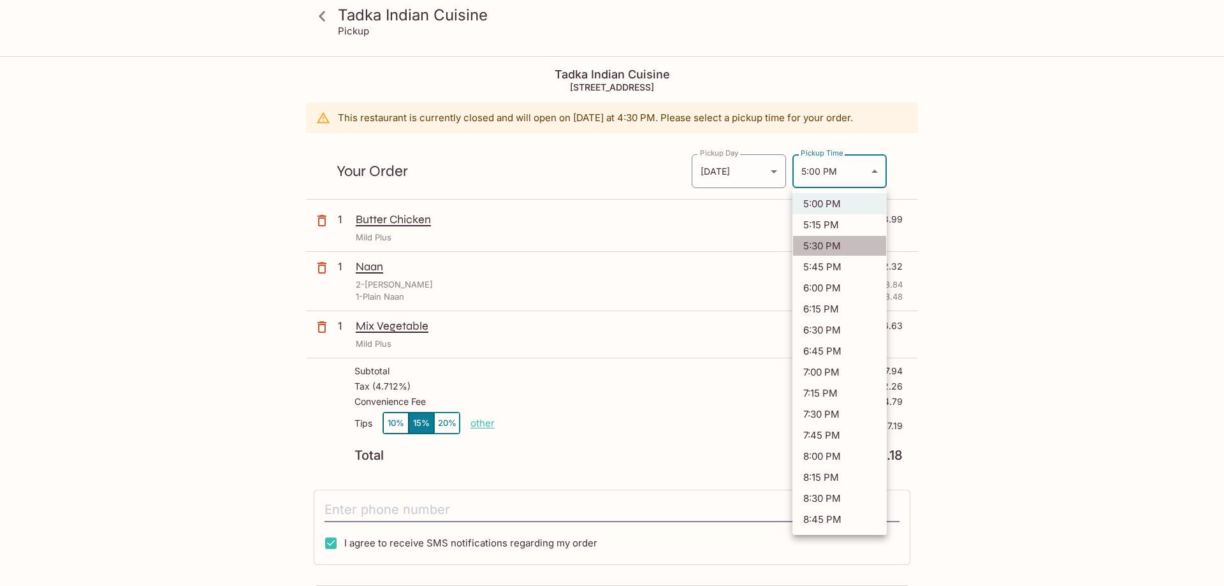
click at [829, 247] on li "5:30 PM" at bounding box center [839, 245] width 94 height 21
type input "[DATE]T03:30:00.000000Z"
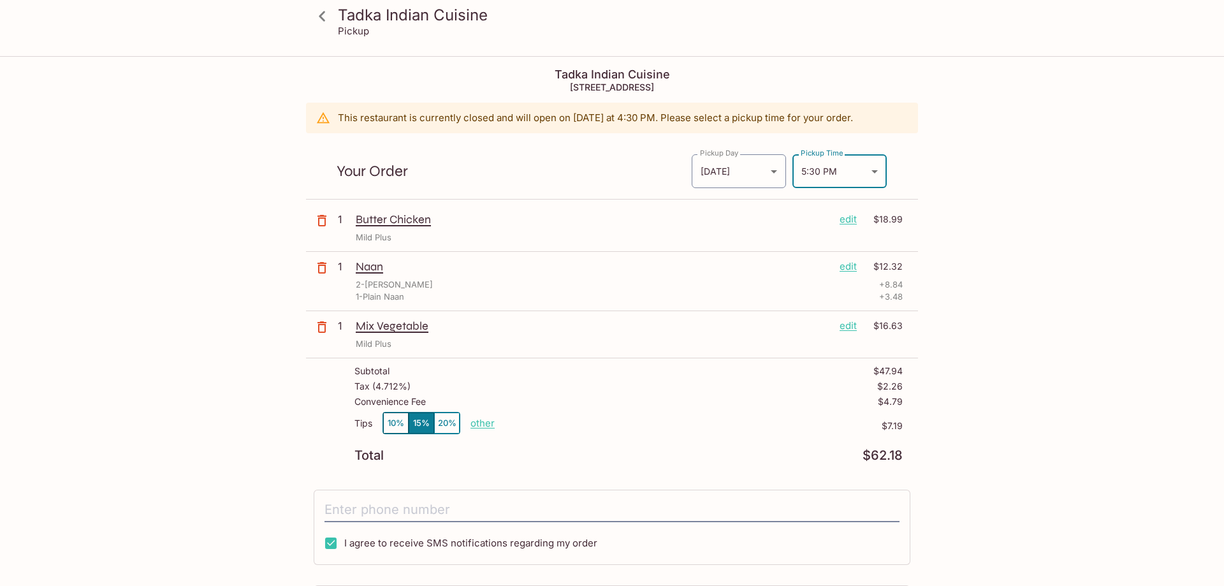
click at [449, 423] on button "20%" at bounding box center [446, 422] width 25 height 21
click at [463, 519] on input "tel" at bounding box center [611, 510] width 575 height 24
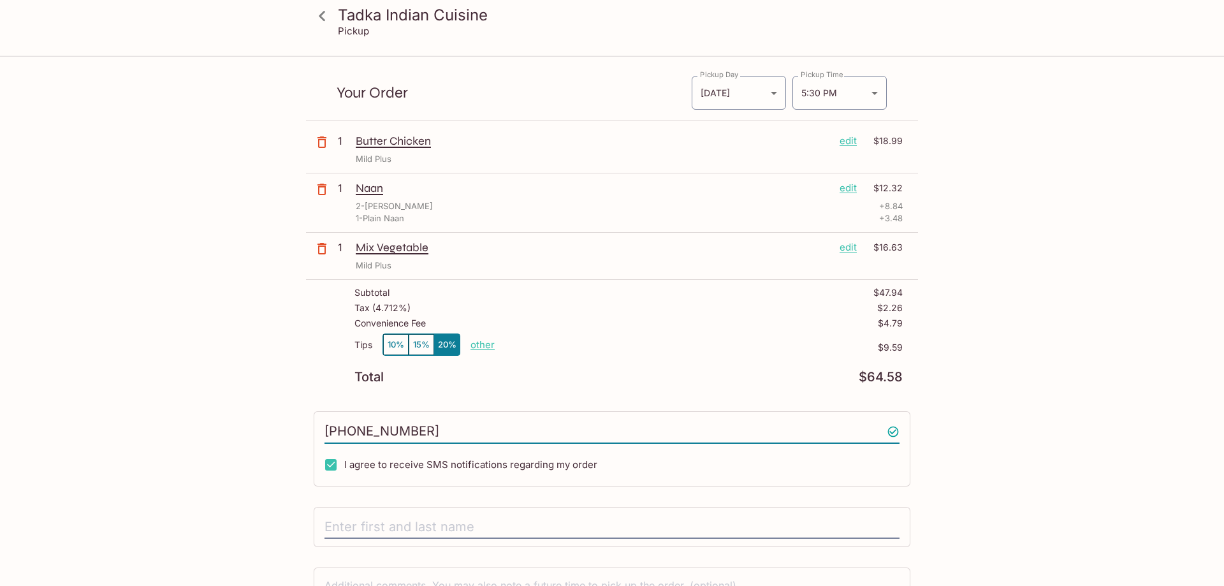
scroll to position [178, 0]
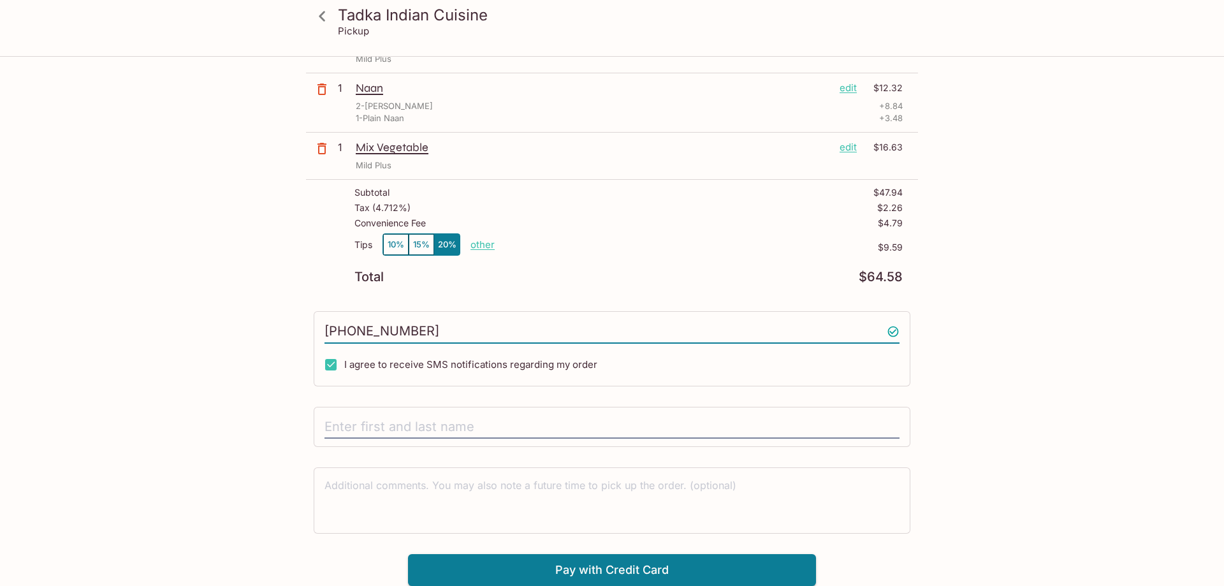
type input "[PHONE_NUMBER]"
click at [635, 413] on div at bounding box center [612, 427] width 597 height 41
click at [612, 425] on input "text" at bounding box center [611, 427] width 575 height 24
click at [611, 425] on input "text" at bounding box center [611, 427] width 575 height 24
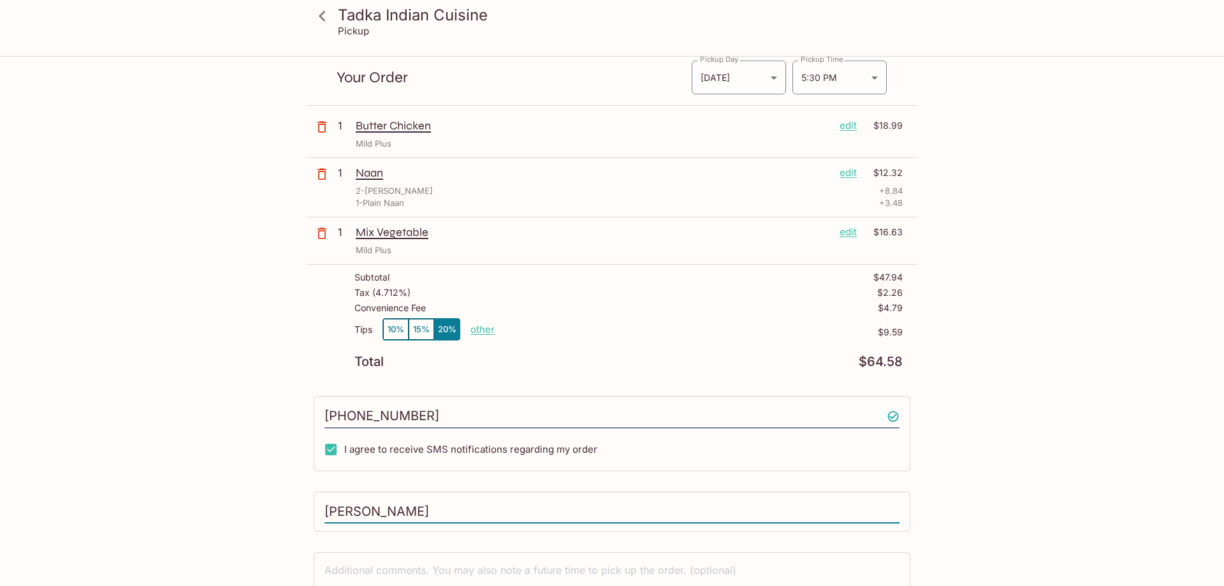
scroll to position [0, 0]
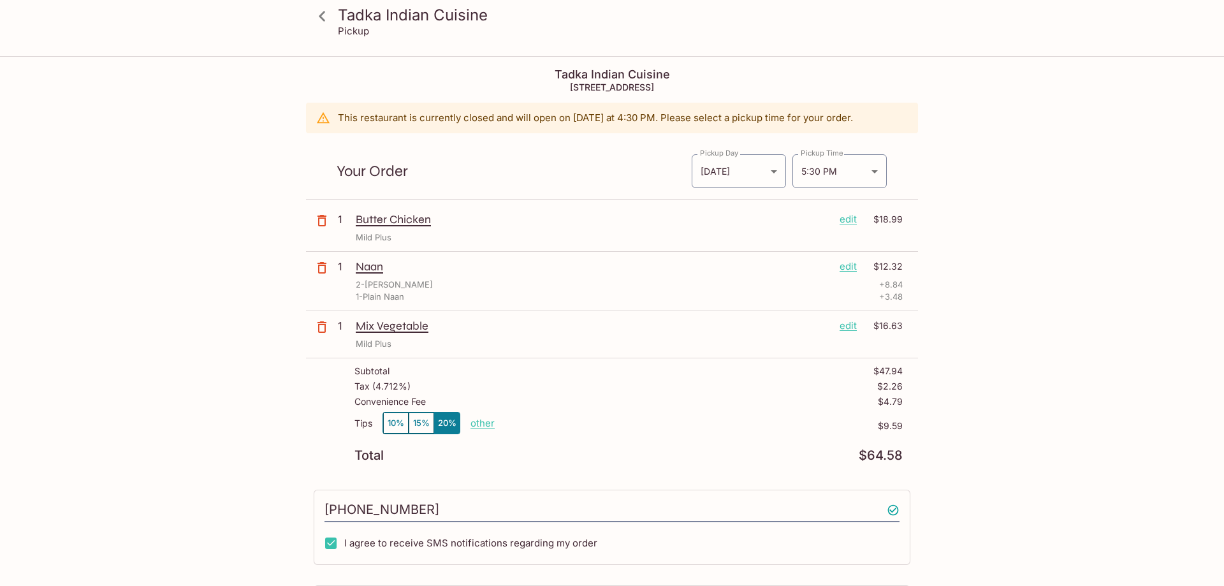
type input "[PERSON_NAME]"
click at [325, 20] on icon at bounding box center [322, 16] width 22 height 22
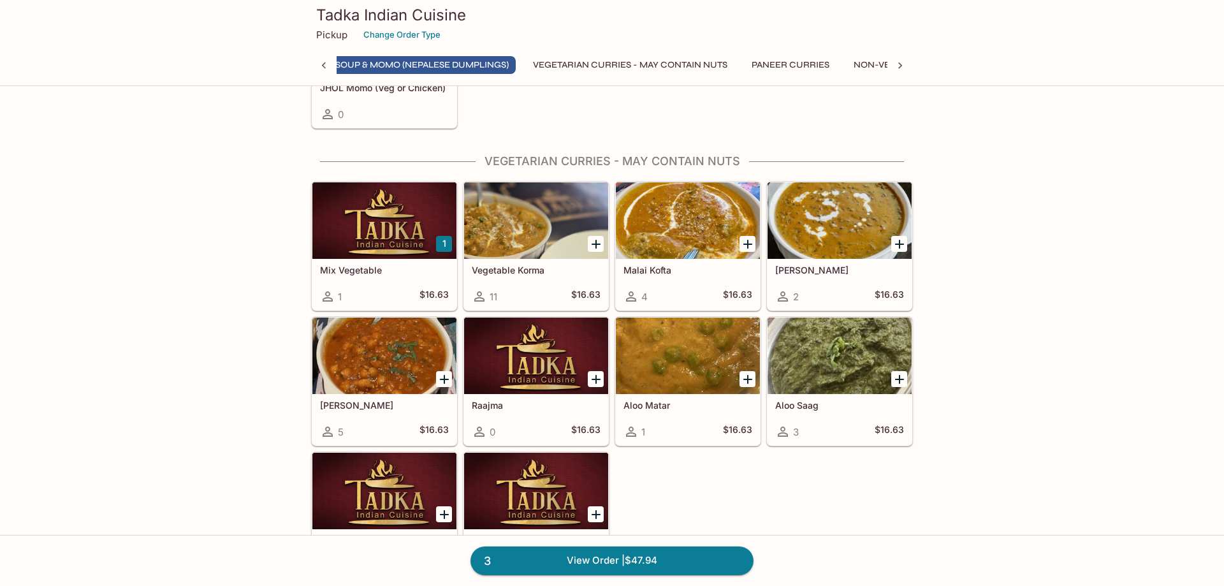
scroll to position [0, 79]
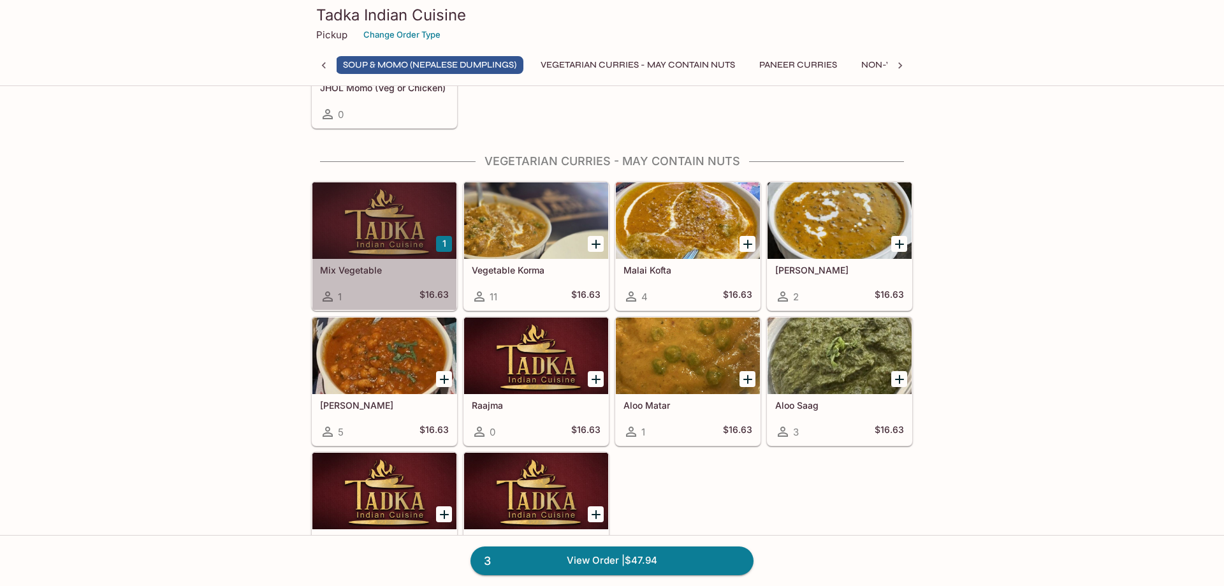
click at [381, 207] on div at bounding box center [384, 220] width 144 height 76
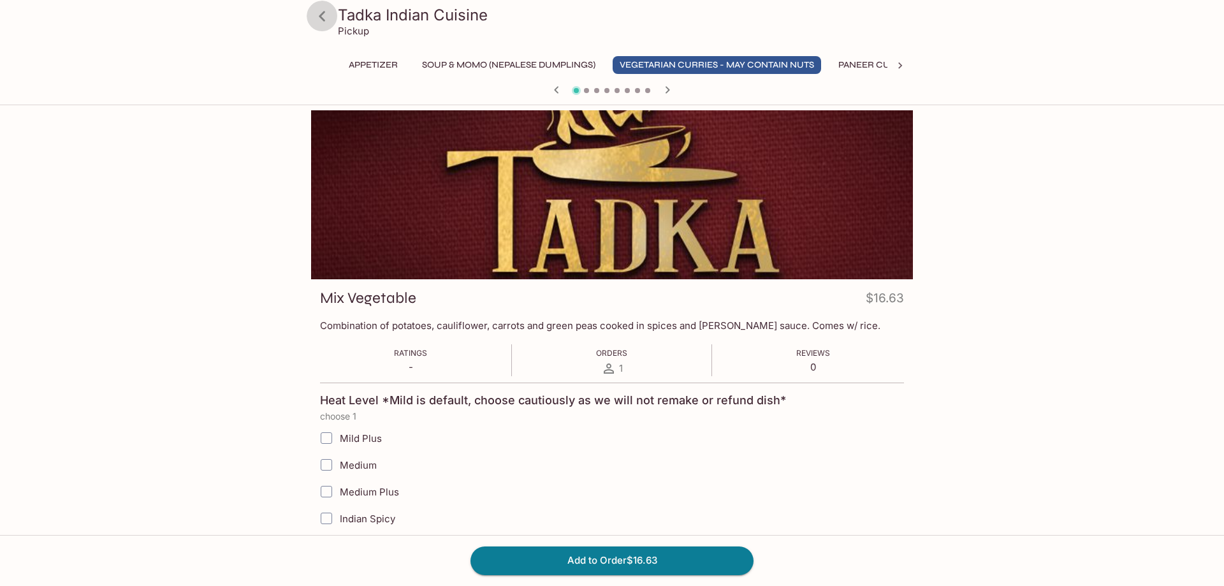
click at [317, 12] on icon at bounding box center [322, 16] width 22 height 22
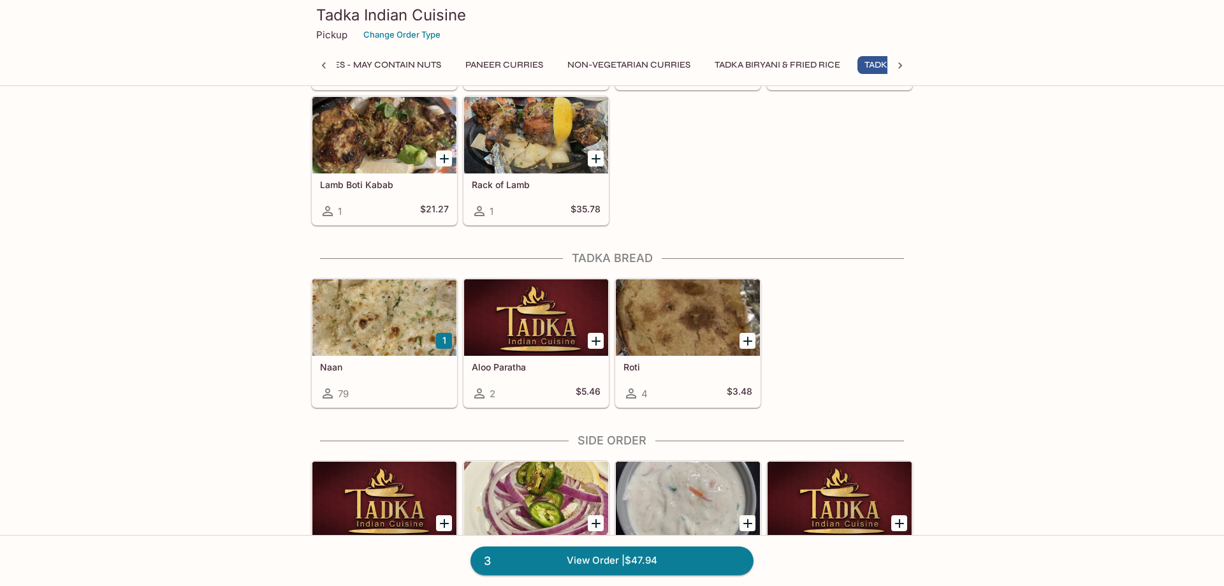
scroll to position [0, 443]
click at [363, 319] on div at bounding box center [384, 317] width 144 height 76
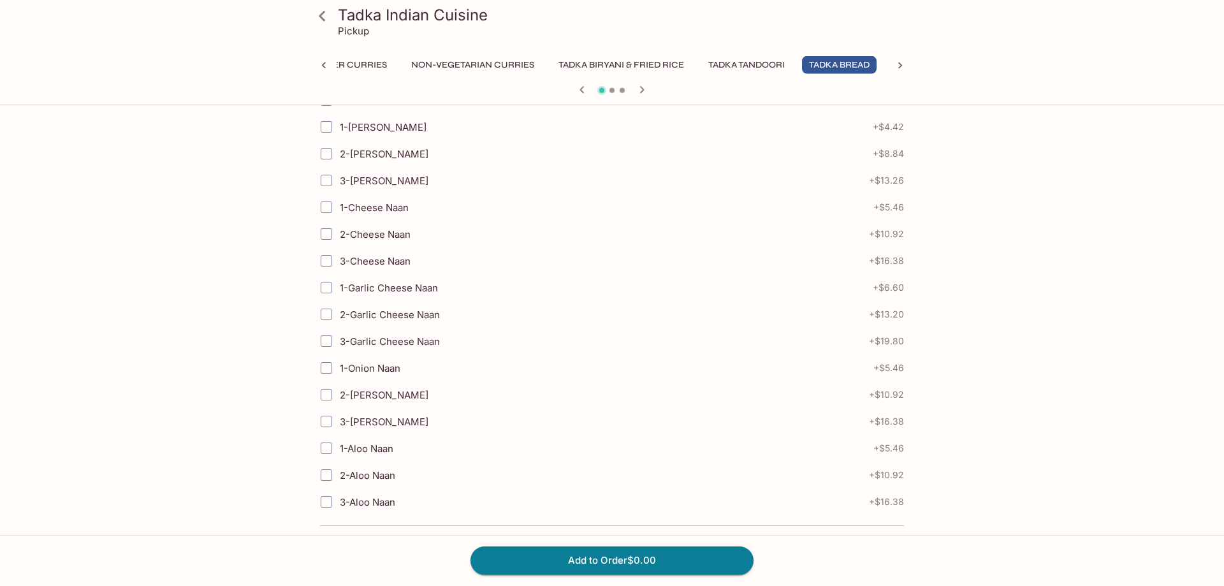
scroll to position [482, 0]
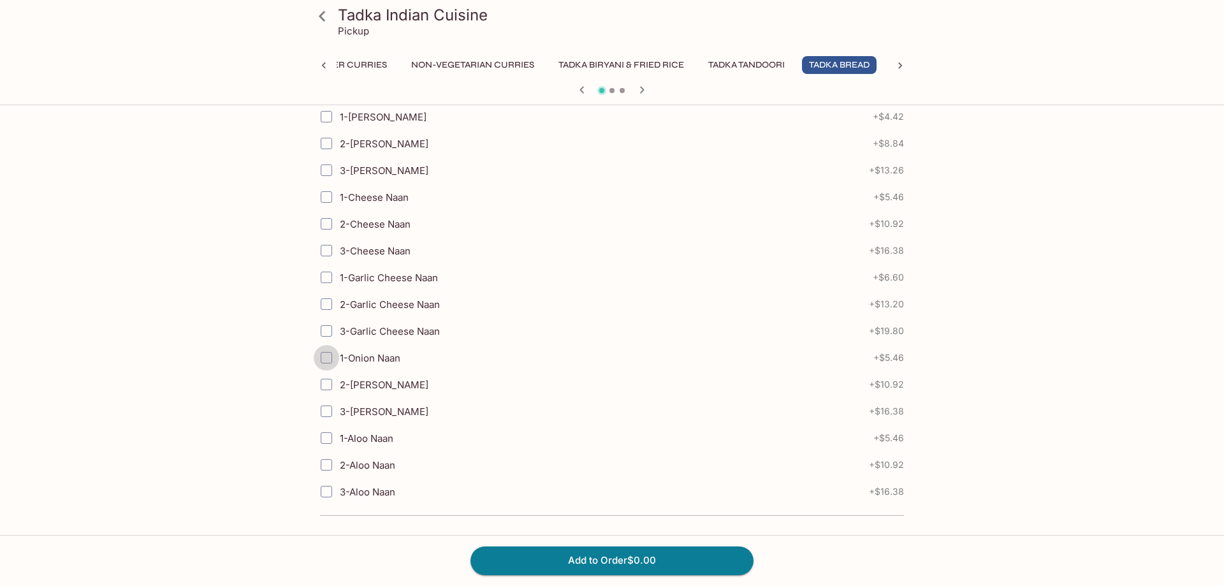
click at [324, 356] on input "1-Onion Naan" at bounding box center [326, 357] width 25 height 25
checkbox input "true"
click at [558, 567] on button "Add to Order $5.46" at bounding box center [611, 560] width 283 height 28
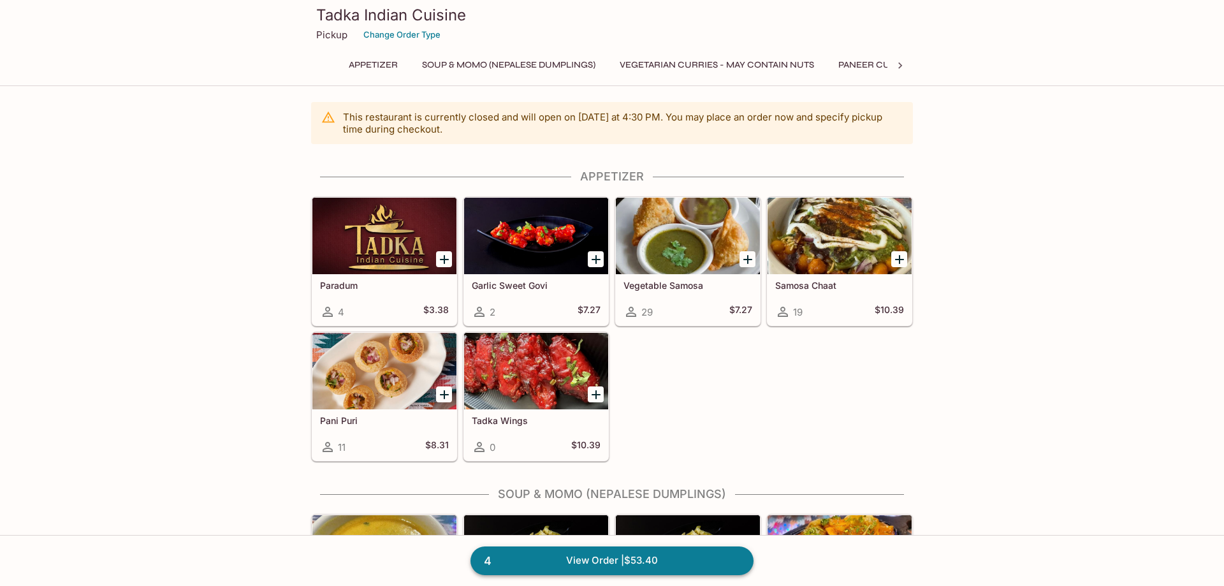
click at [675, 563] on link "4 View Order | $53.40" at bounding box center [611, 560] width 283 height 28
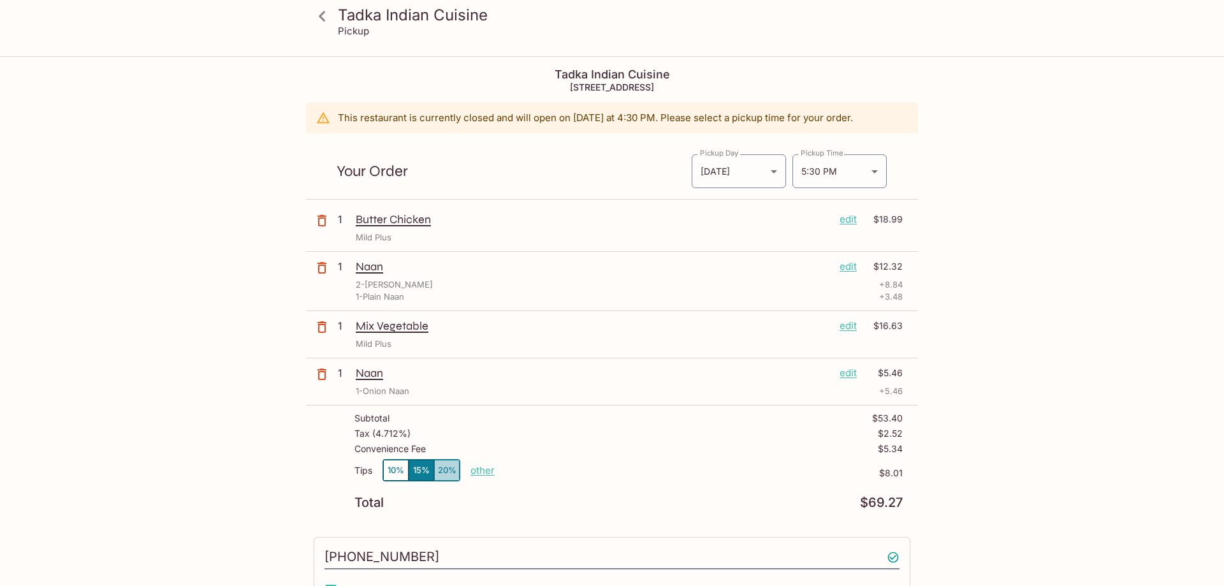
click at [439, 472] on button "20%" at bounding box center [446, 470] width 25 height 21
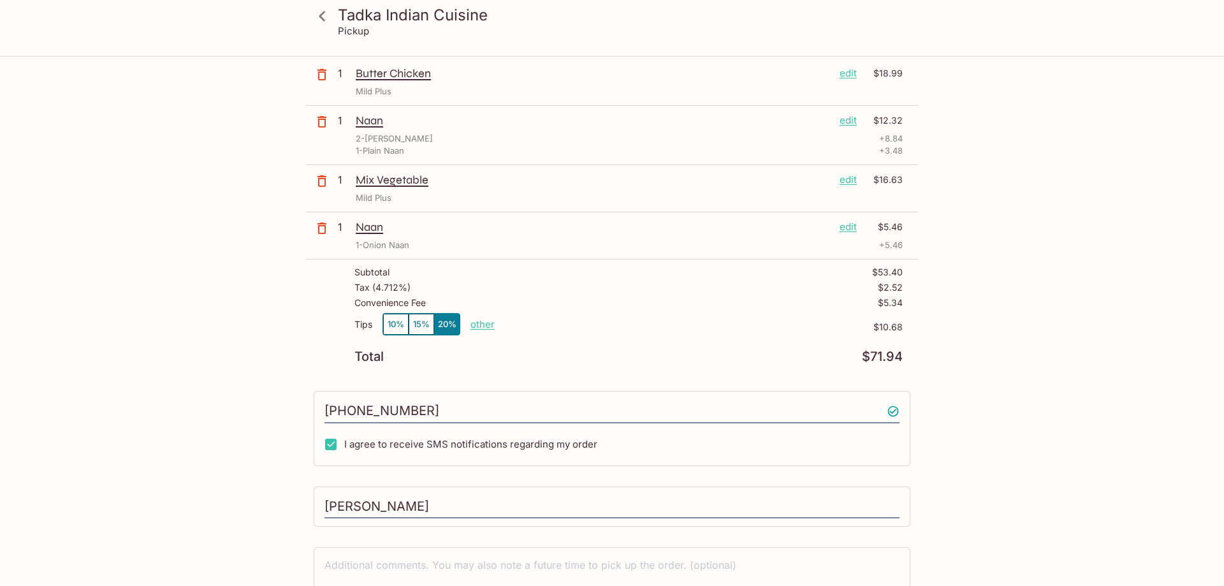
scroll to position [226, 0]
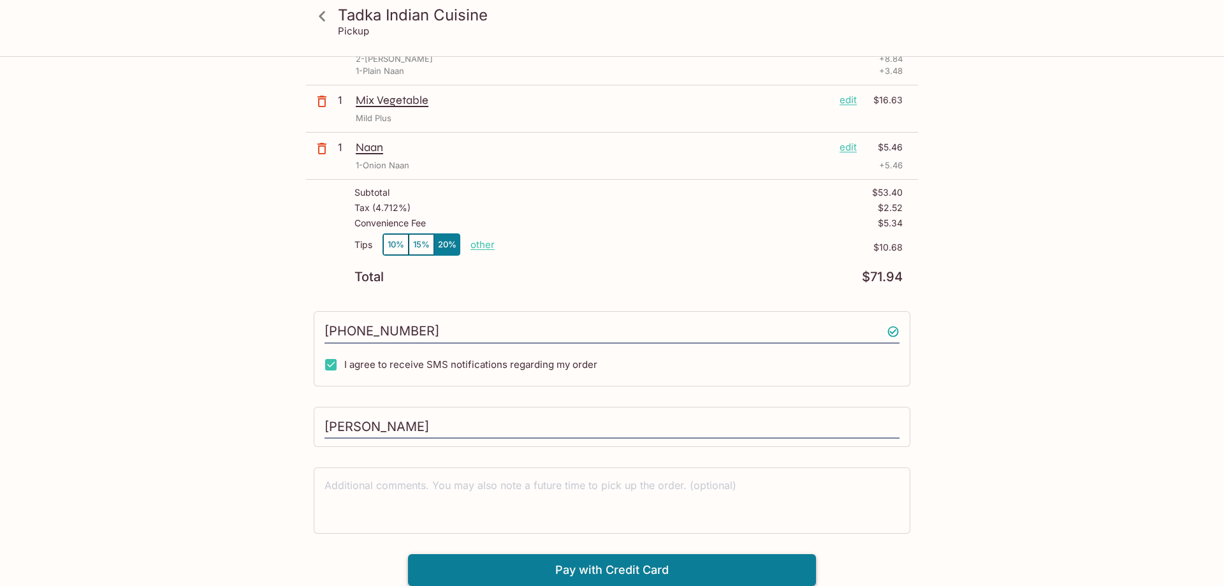
click at [600, 567] on button "Pay with Credit Card" at bounding box center [612, 570] width 408 height 32
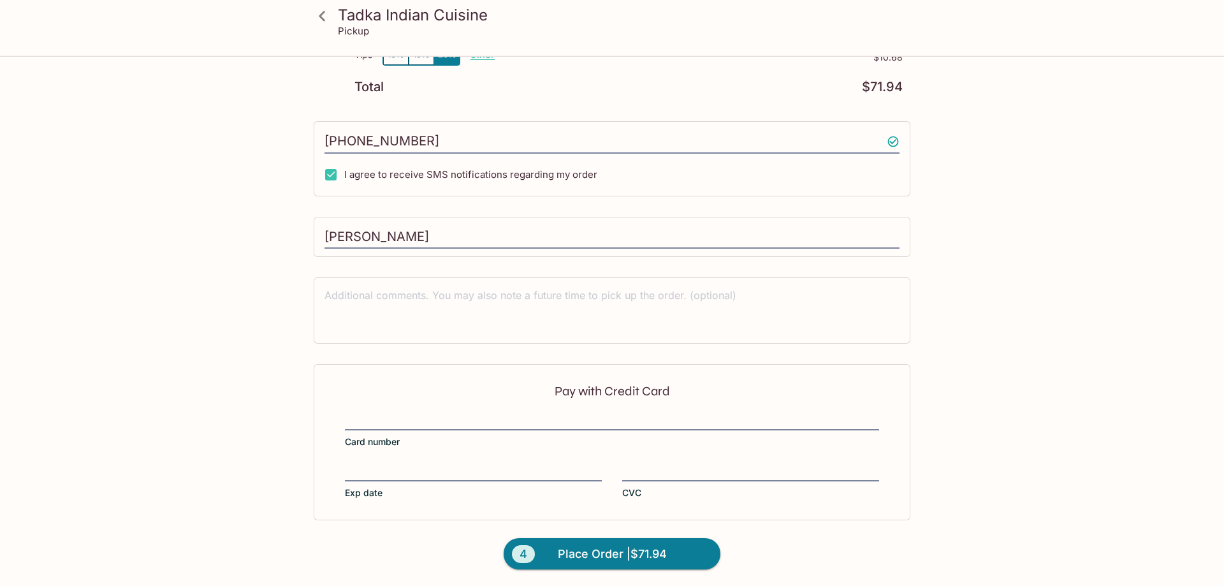
scroll to position [417, 0]
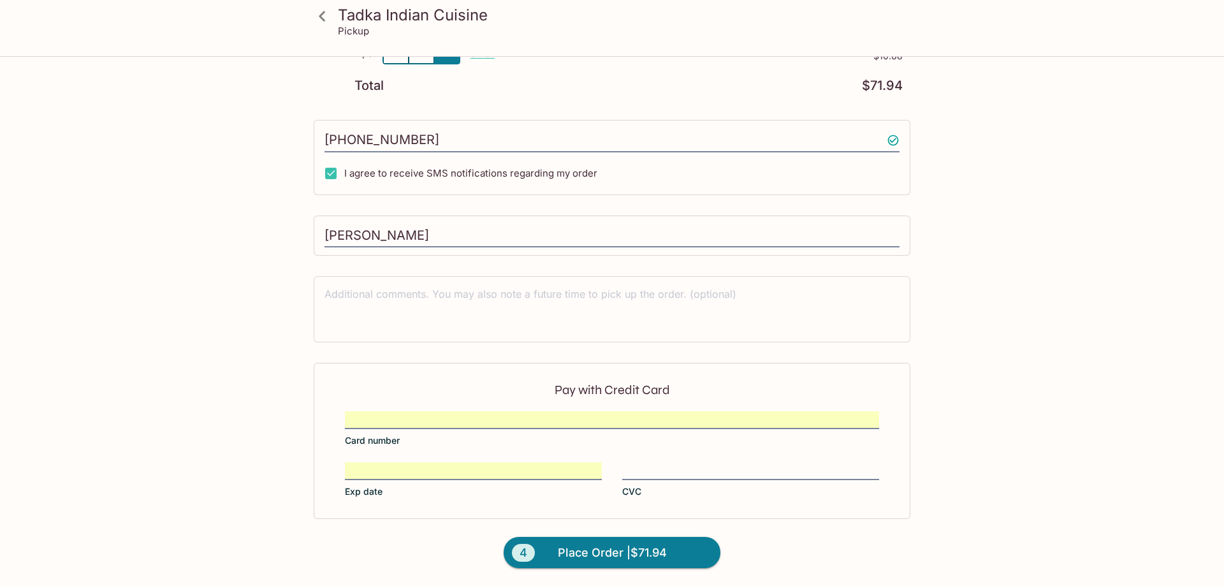
drag, startPoint x: 443, startPoint y: 404, endPoint x: 152, endPoint y: 429, distance: 291.8
click at [705, 480] on label "CVC" at bounding box center [750, 480] width 257 height 36
click at [705, 463] on input "CVC" at bounding box center [750, 463] width 257 height 1
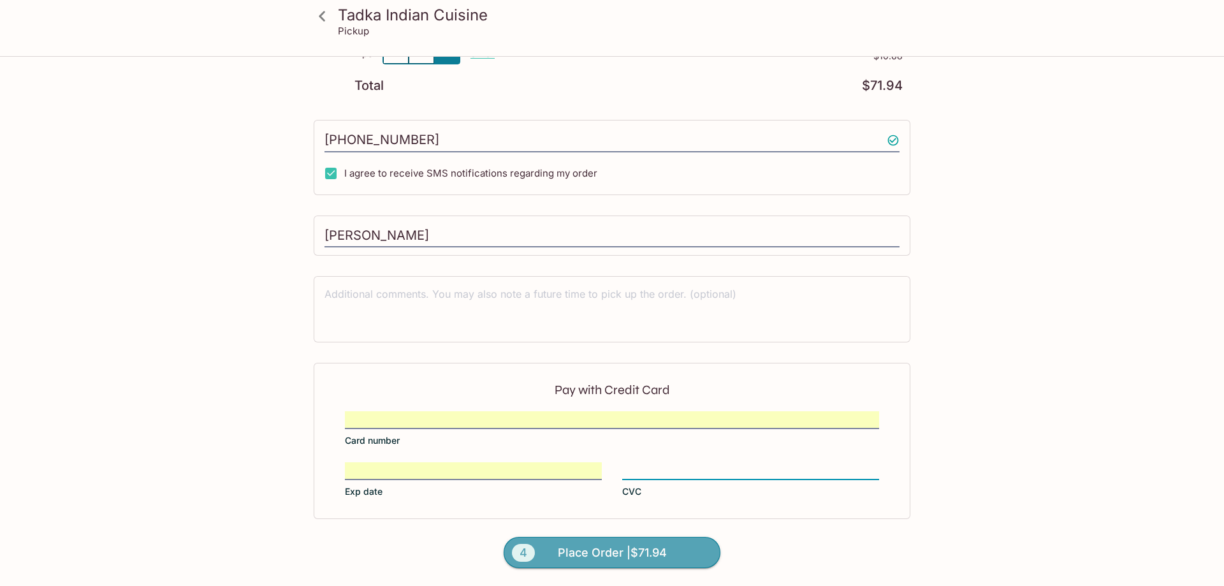
click at [666, 551] on span "Place Order | $71.94" at bounding box center [612, 552] width 109 height 20
